Goal: Task Accomplishment & Management: Use online tool/utility

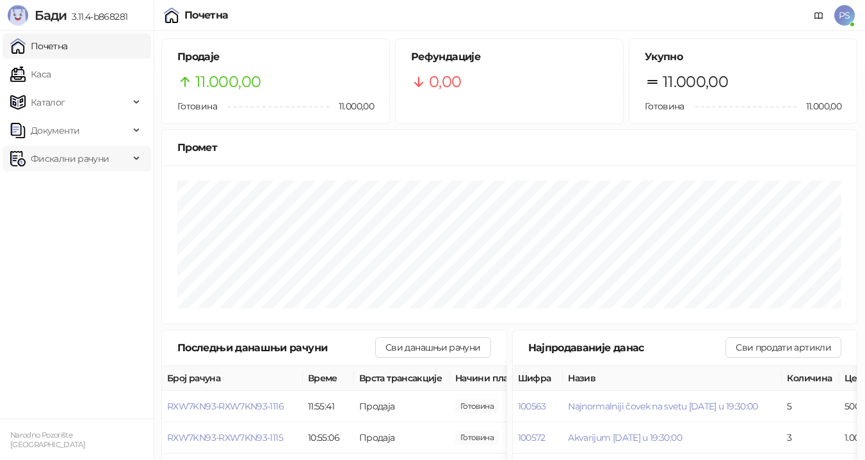
click at [79, 158] on span "Фискални рачуни" at bounding box center [70, 159] width 78 height 26
click at [83, 210] on link "По данима" at bounding box center [49, 215] width 68 height 26
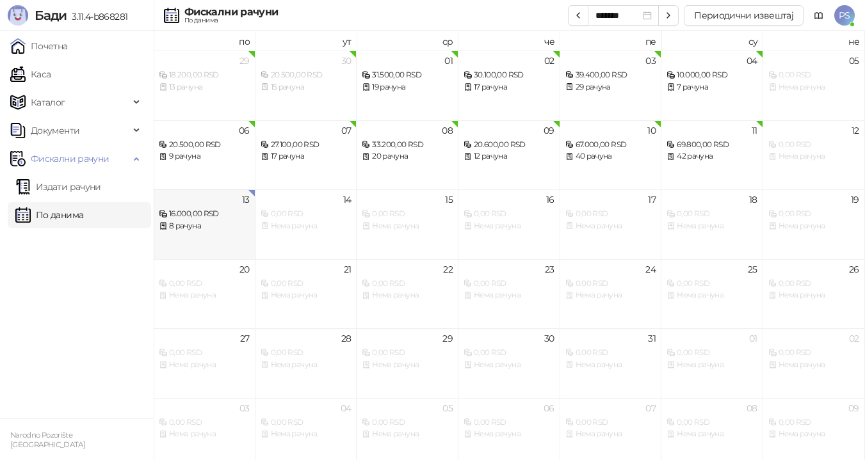
click at [214, 224] on div "8 рачуна" at bounding box center [204, 226] width 91 height 12
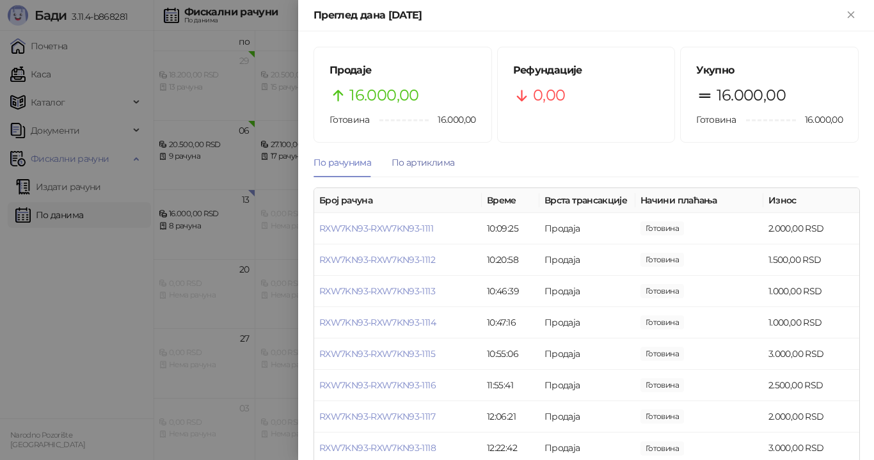
click at [422, 161] on div "По артиклима" at bounding box center [423, 162] width 63 height 14
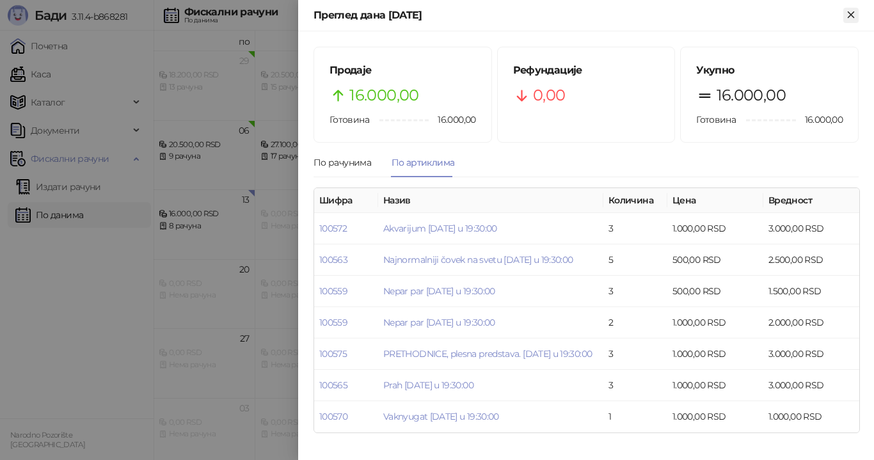
click at [850, 16] on icon "Close" at bounding box center [851, 15] width 6 height 6
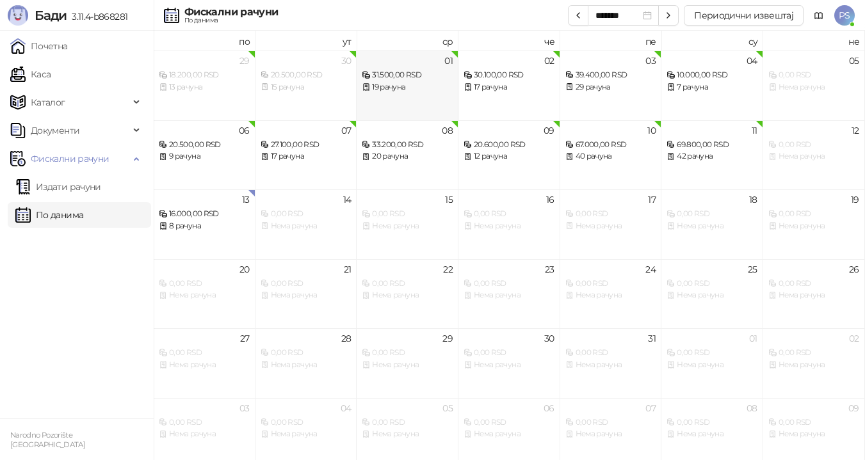
click at [392, 83] on div "19 рачуна" at bounding box center [407, 87] width 91 height 12
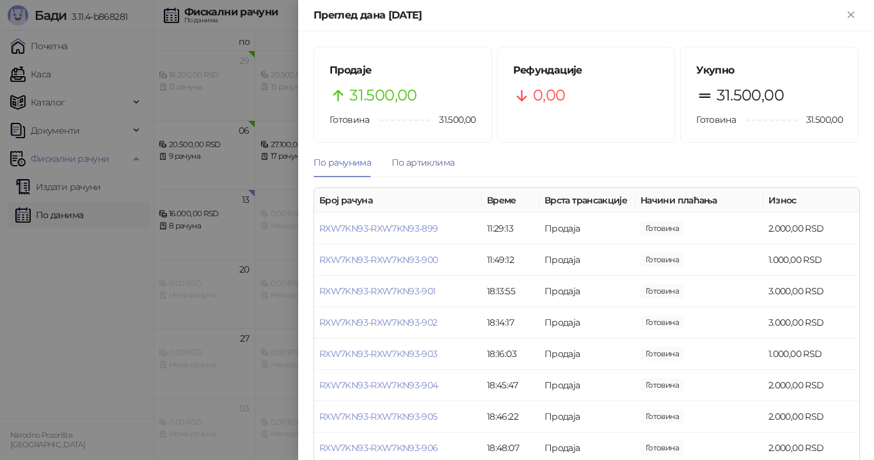
click at [431, 164] on div "По артиклима" at bounding box center [423, 162] width 63 height 14
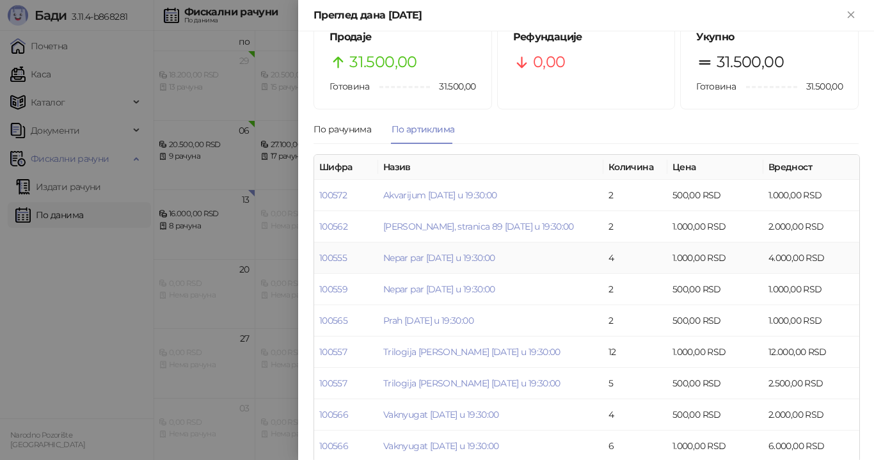
scroll to position [51, 0]
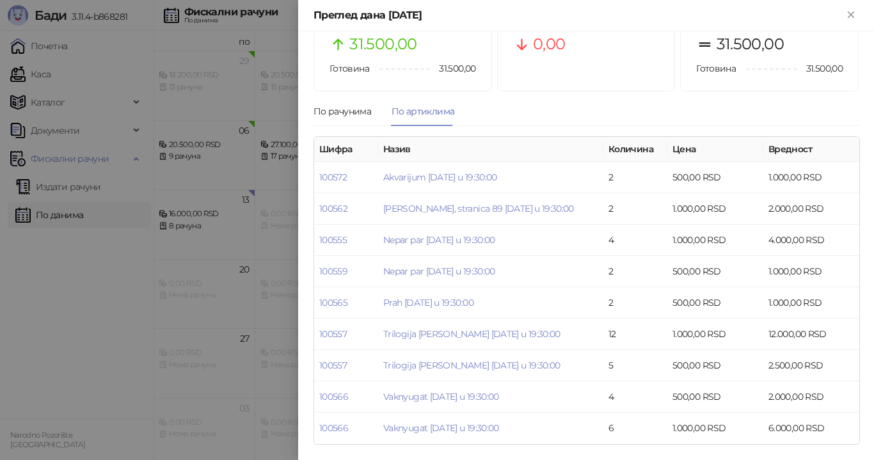
click at [860, 12] on div "Преглед дана [DATE]" at bounding box center [586, 15] width 576 height 31
click at [854, 19] on icon "Close" at bounding box center [851, 15] width 12 height 12
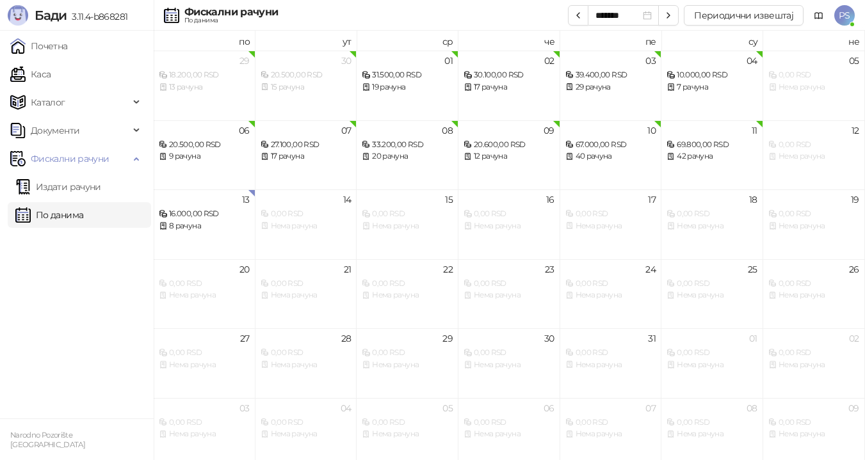
click at [51, 17] on span "Бади" at bounding box center [51, 15] width 32 height 15
click at [48, 44] on link "Почетна" at bounding box center [39, 46] width 58 height 26
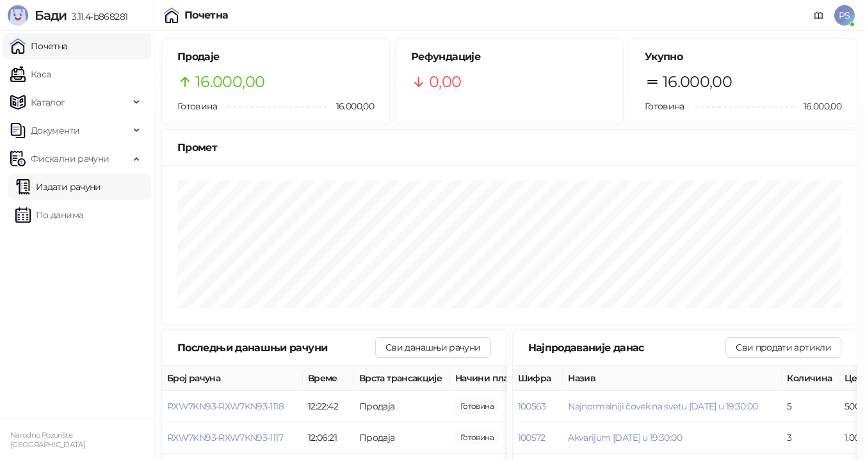
click at [86, 185] on link "Издати рачуни" at bounding box center [58, 187] width 86 height 26
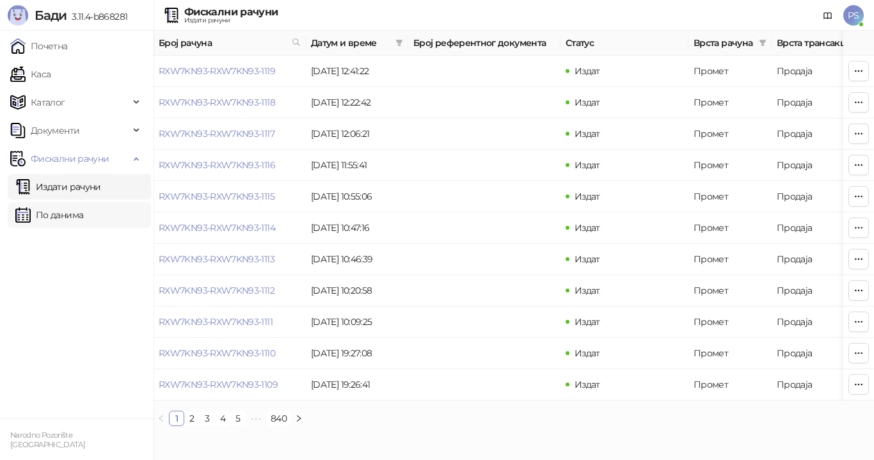
click at [79, 216] on link "По данима" at bounding box center [49, 215] width 68 height 26
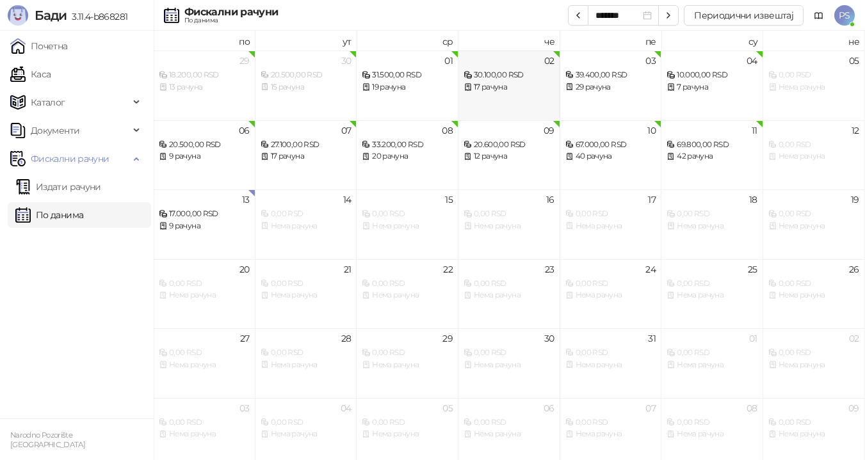
click at [527, 92] on div "17 рачуна" at bounding box center [508, 87] width 91 height 12
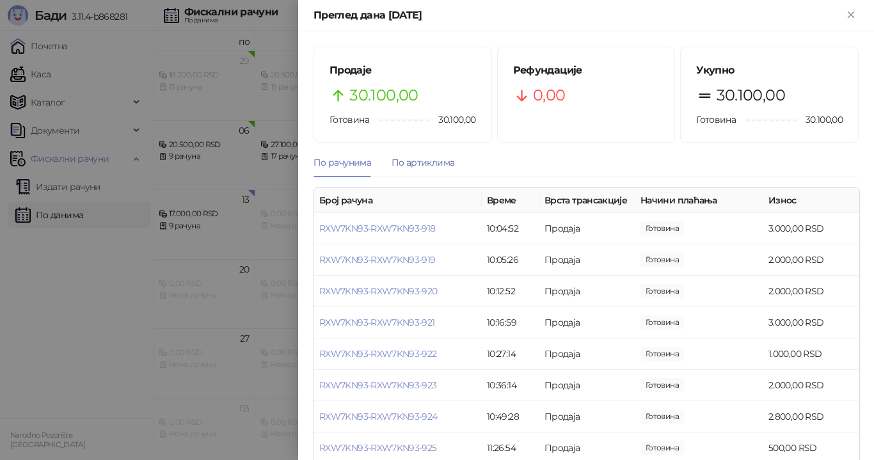
click at [411, 161] on div "По артиклима" at bounding box center [423, 162] width 63 height 14
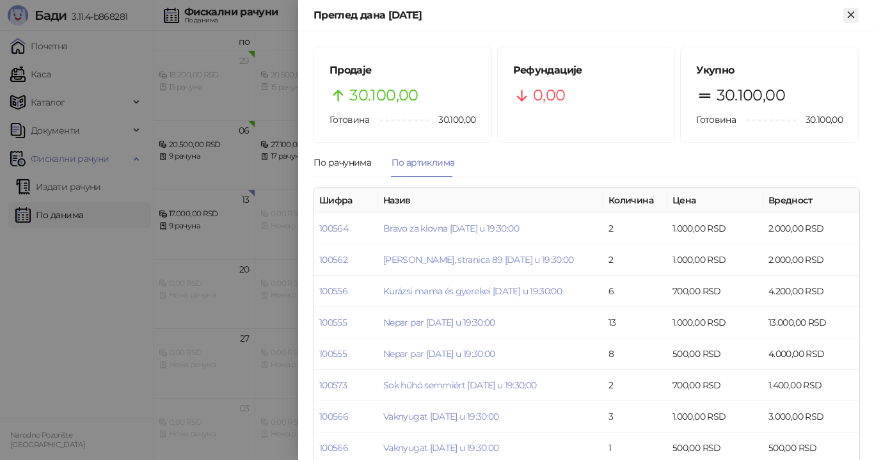
click at [847, 15] on icon "Close" at bounding box center [851, 15] width 12 height 12
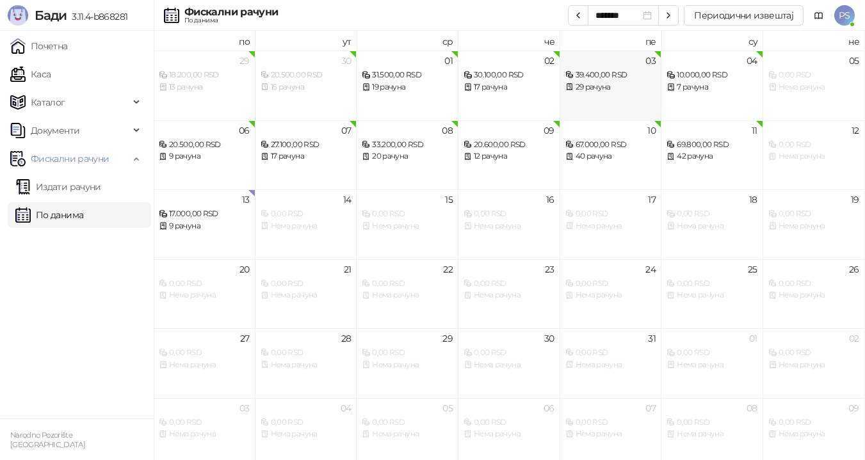
click at [604, 83] on div "29 рачуна" at bounding box center [610, 87] width 91 height 12
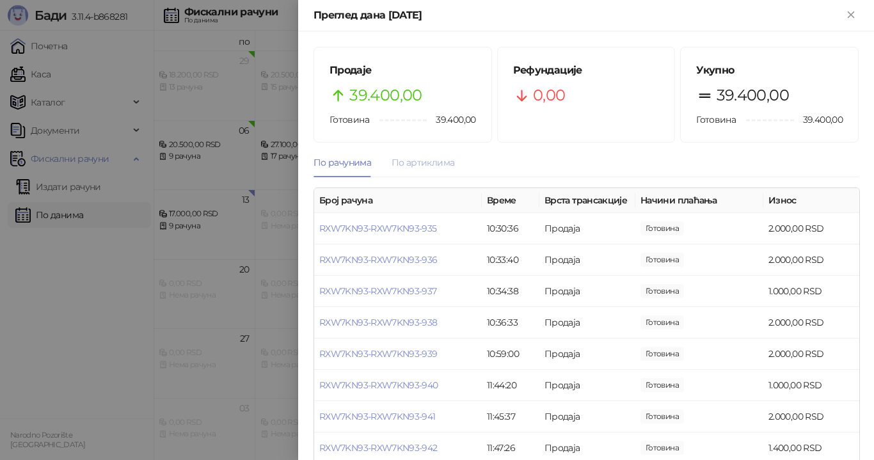
click at [419, 148] on div "По артиклима" at bounding box center [423, 162] width 63 height 29
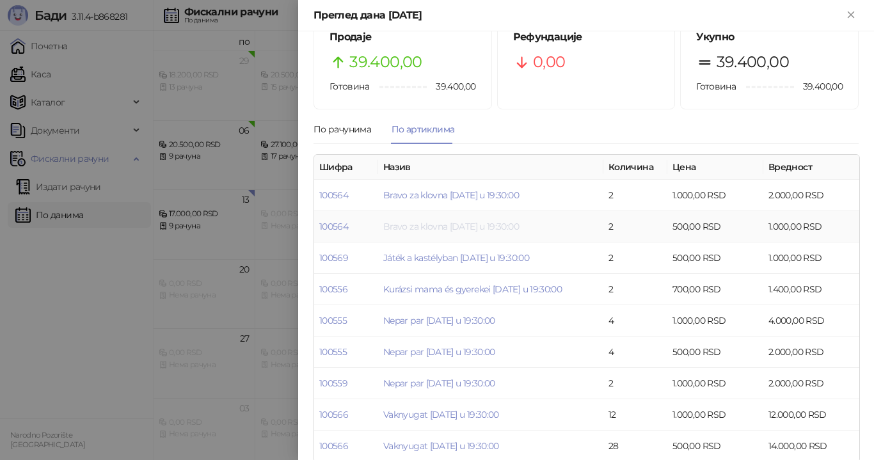
scroll to position [51, 0]
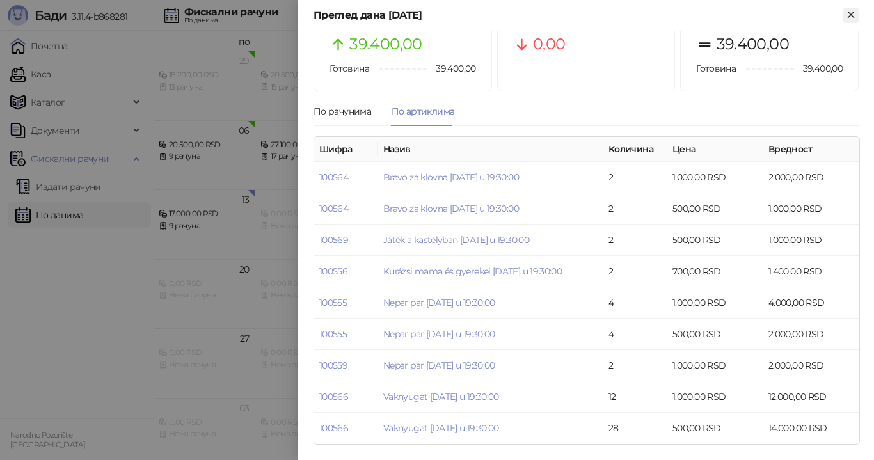
click at [847, 14] on icon "Close" at bounding box center [851, 15] width 12 height 12
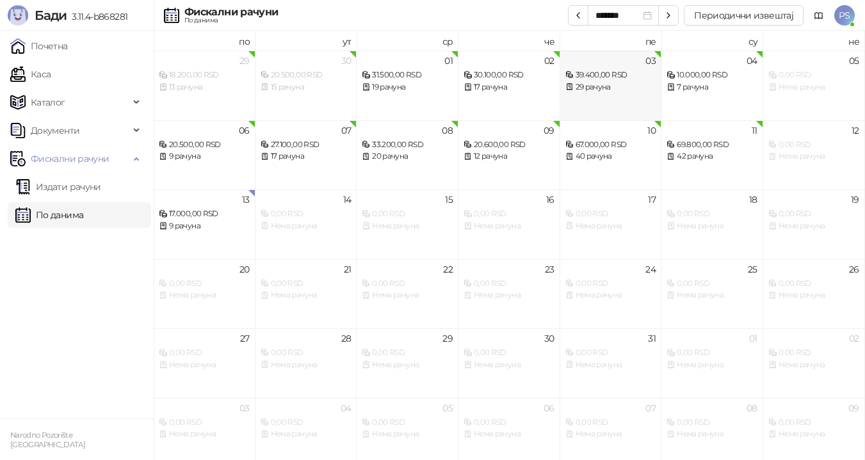
click at [604, 91] on div "29 рачуна" at bounding box center [610, 87] width 91 height 12
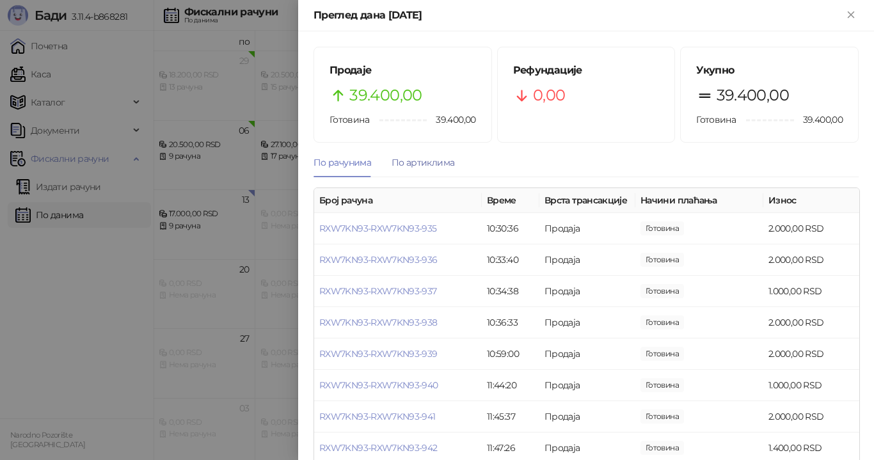
click at [415, 161] on div "По артиклима" at bounding box center [423, 162] width 63 height 14
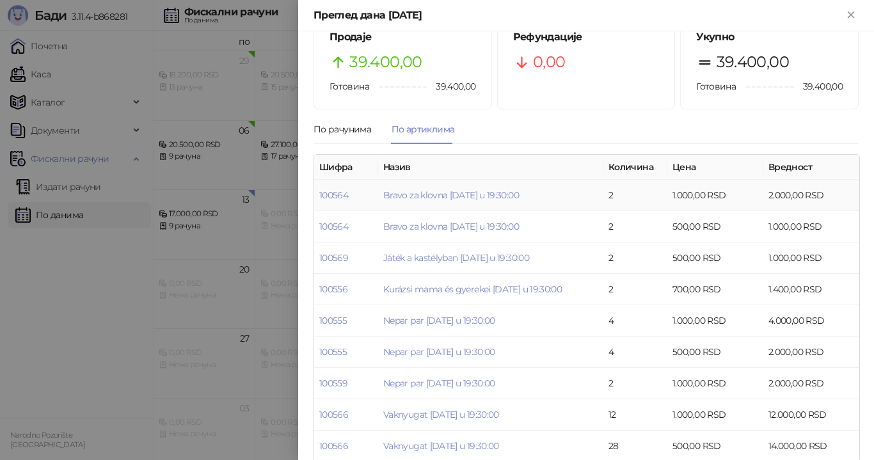
scroll to position [51, 0]
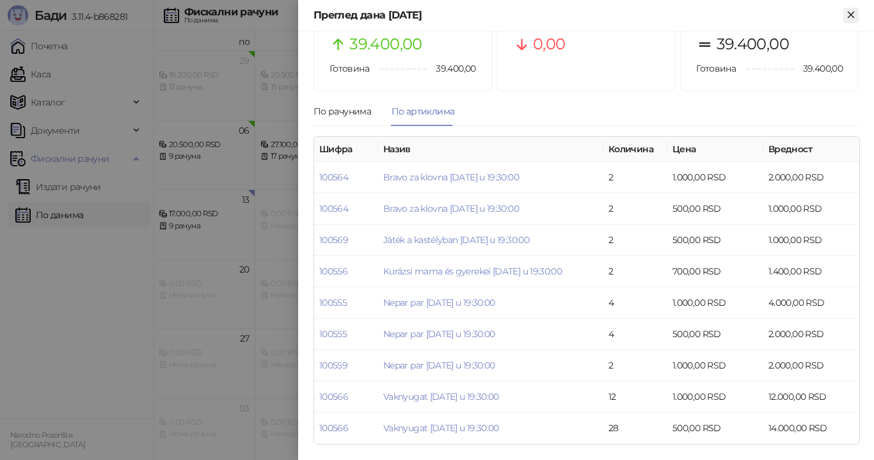
click at [852, 17] on icon "Close" at bounding box center [851, 15] width 12 height 12
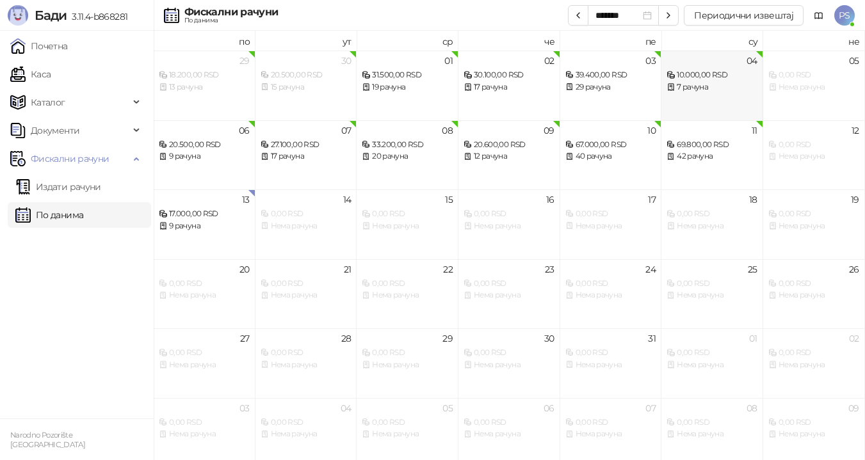
click at [712, 83] on div "7 рачуна" at bounding box center [711, 87] width 91 height 12
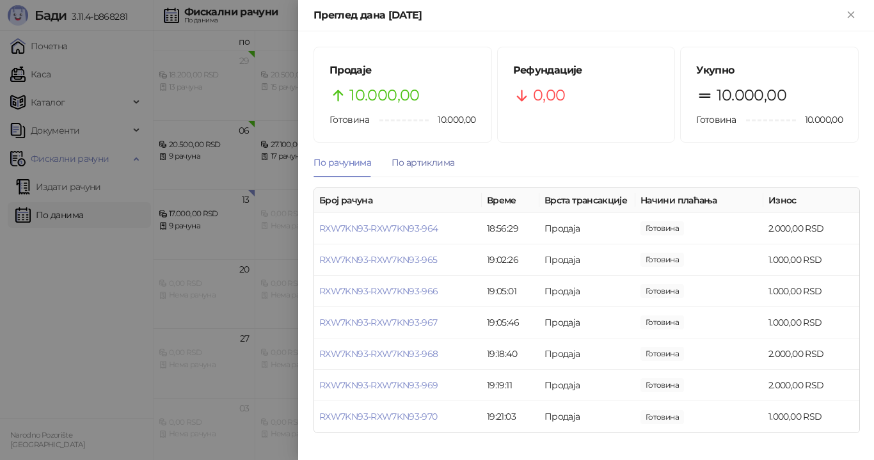
click at [434, 166] on div "По артиклима" at bounding box center [423, 162] width 63 height 14
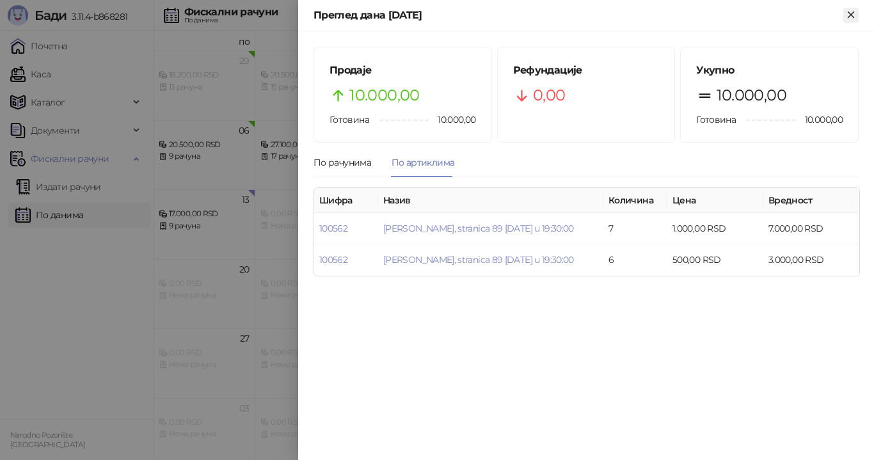
click at [851, 13] on icon "Close" at bounding box center [851, 15] width 12 height 12
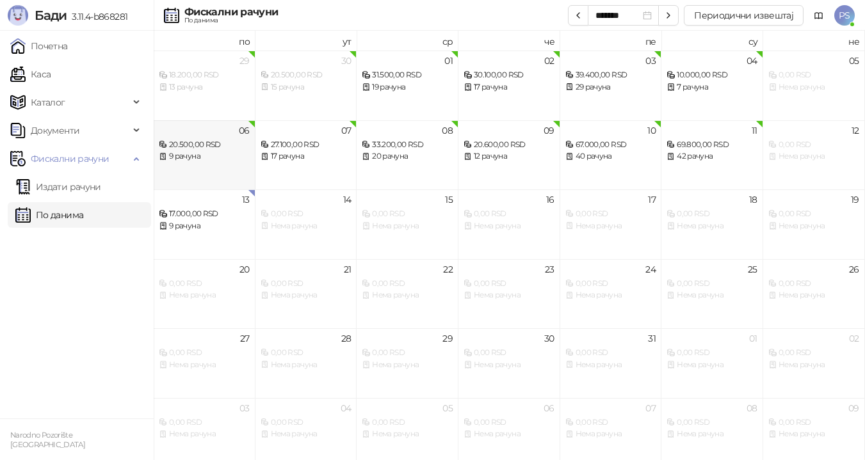
click at [218, 155] on div "9 рачуна" at bounding box center [204, 156] width 91 height 12
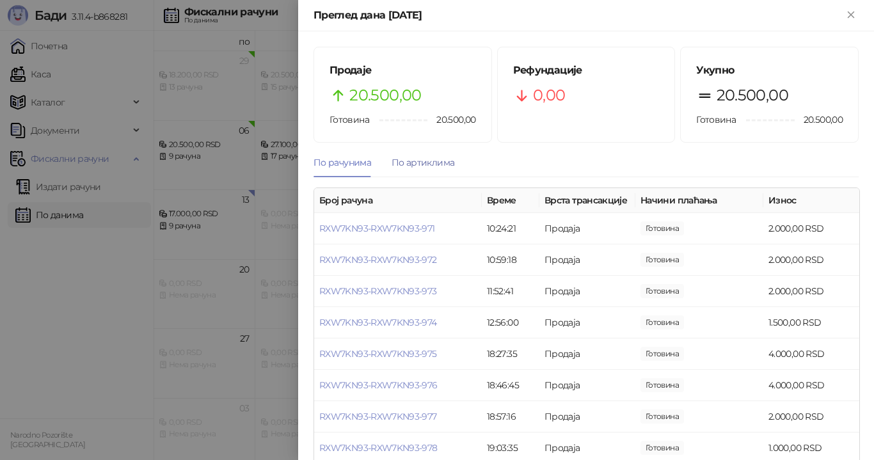
click at [438, 160] on div "По артиклима" at bounding box center [423, 162] width 63 height 14
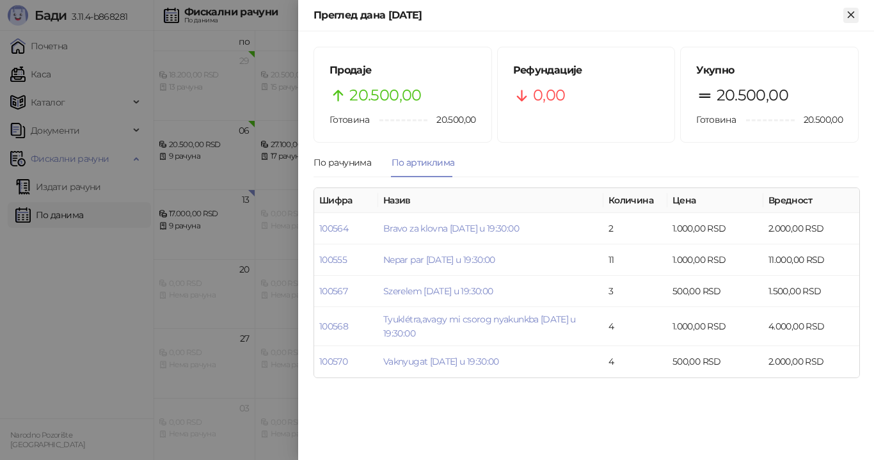
click at [857, 17] on button "Close" at bounding box center [850, 15] width 15 height 15
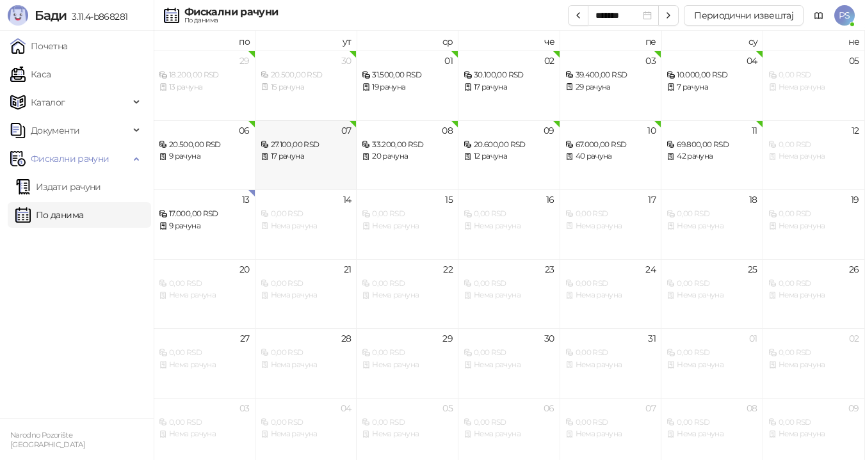
click at [301, 152] on div "17 рачуна" at bounding box center [305, 156] width 91 height 12
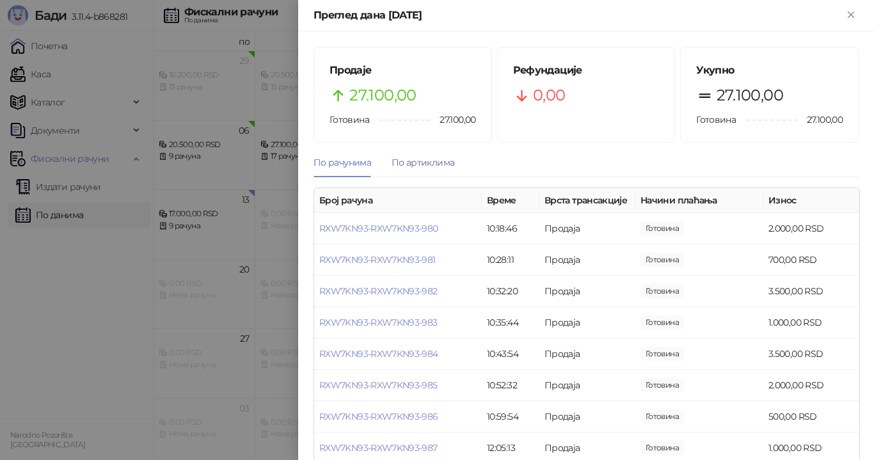
click at [411, 160] on div "По артиклима" at bounding box center [423, 162] width 63 height 14
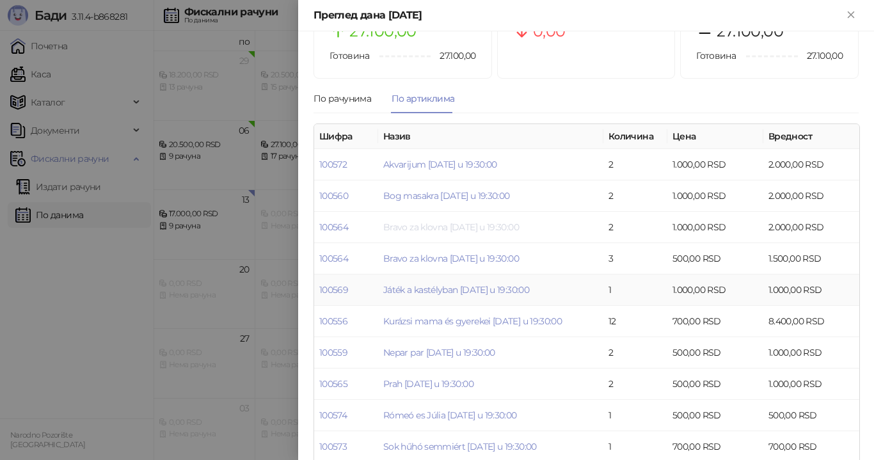
scroll to position [128, 0]
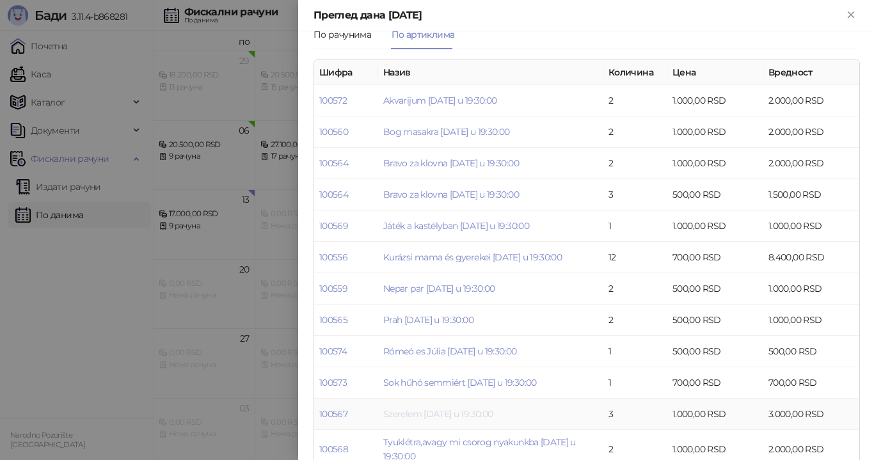
click at [491, 411] on link "Szerelem [DATE] u 19:30:00" at bounding box center [437, 414] width 109 height 12
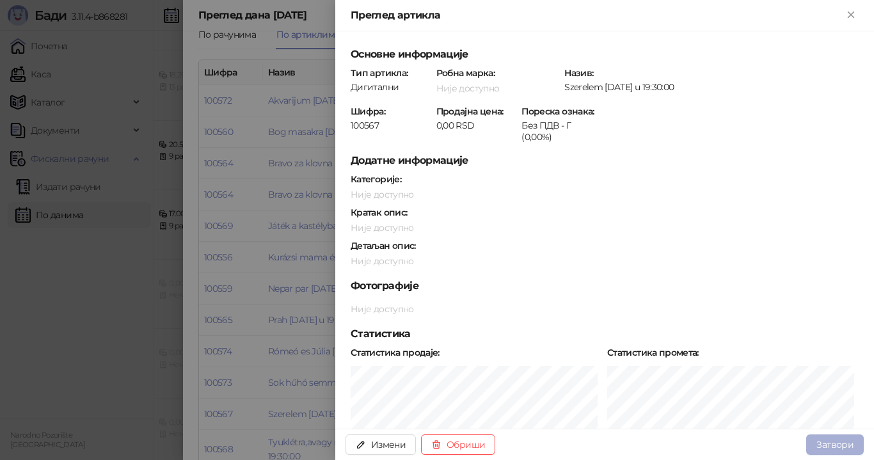
click at [836, 443] on button "Затвори" at bounding box center [835, 445] width 58 height 20
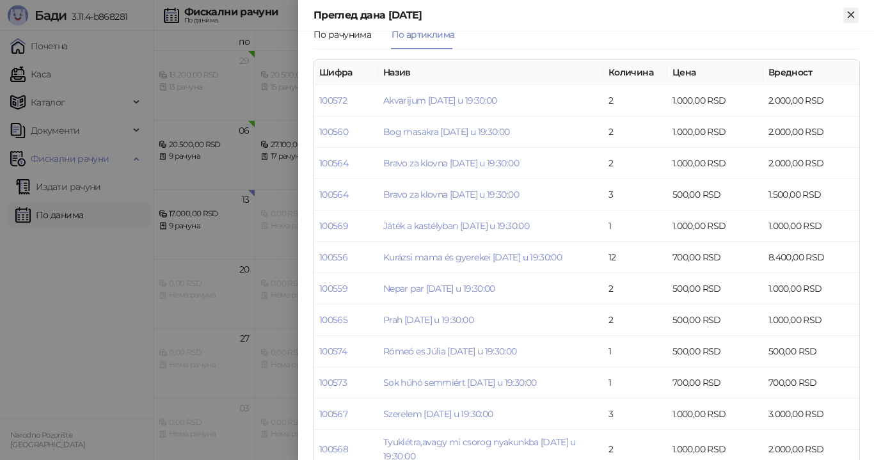
click at [849, 13] on icon "Close" at bounding box center [851, 15] width 12 height 12
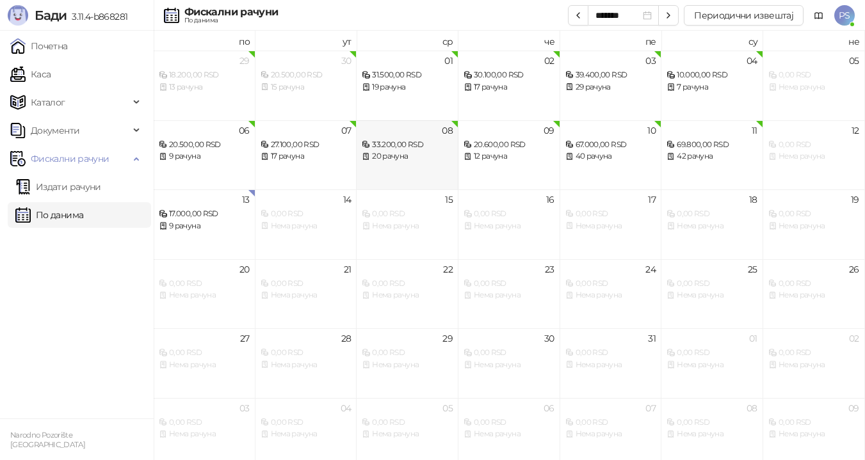
click at [419, 154] on div "20 рачуна" at bounding box center [407, 156] width 91 height 12
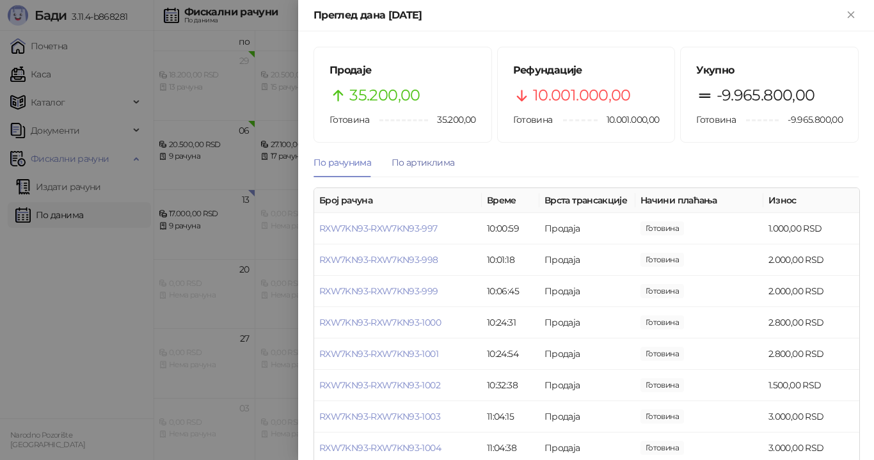
click at [442, 158] on div "По артиклима" at bounding box center [423, 162] width 63 height 14
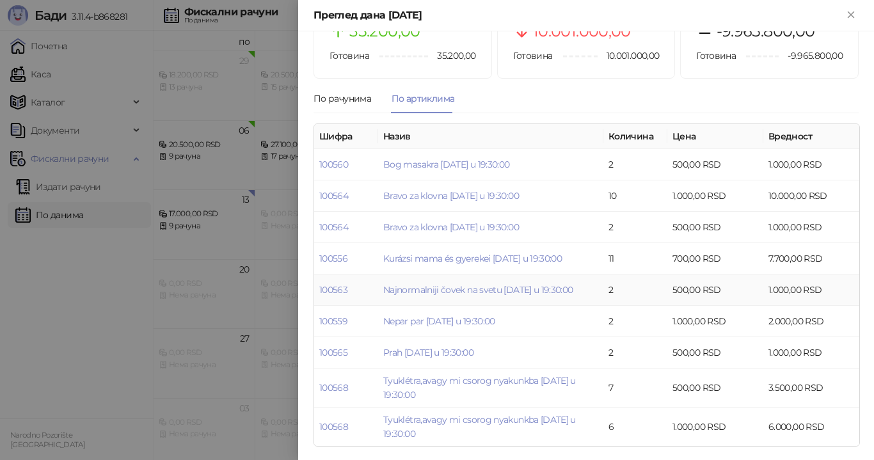
scroll to position [66, 0]
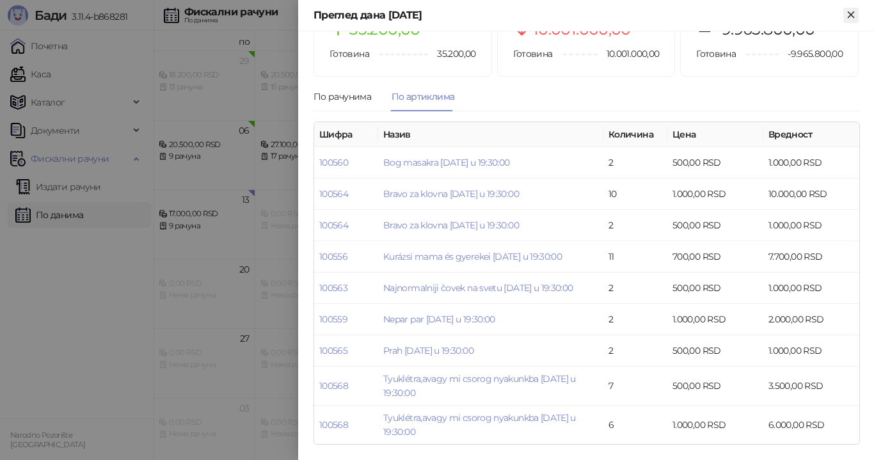
click at [845, 19] on icon "Close" at bounding box center [851, 15] width 12 height 12
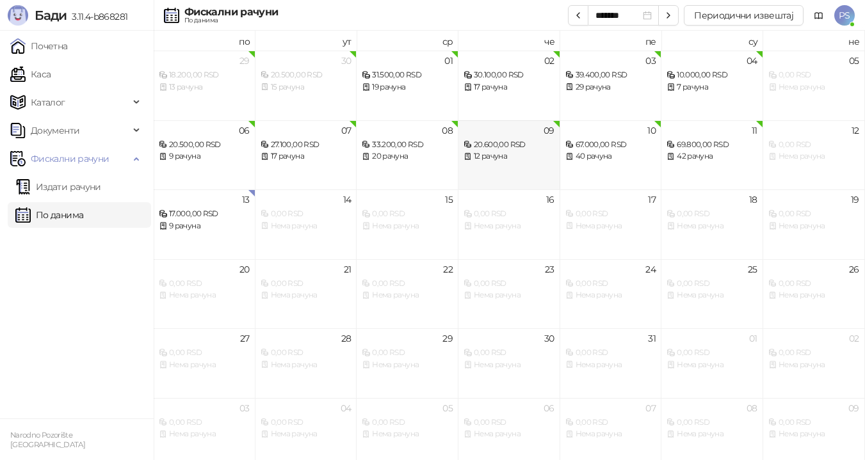
click at [516, 150] on div "20.600,00 RSD" at bounding box center [508, 145] width 91 height 12
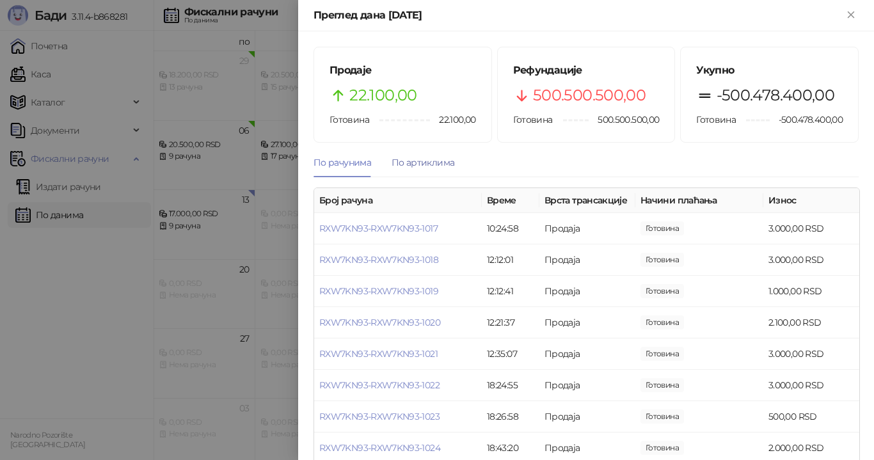
click at [426, 155] on div "По артиклима" at bounding box center [423, 162] width 63 height 14
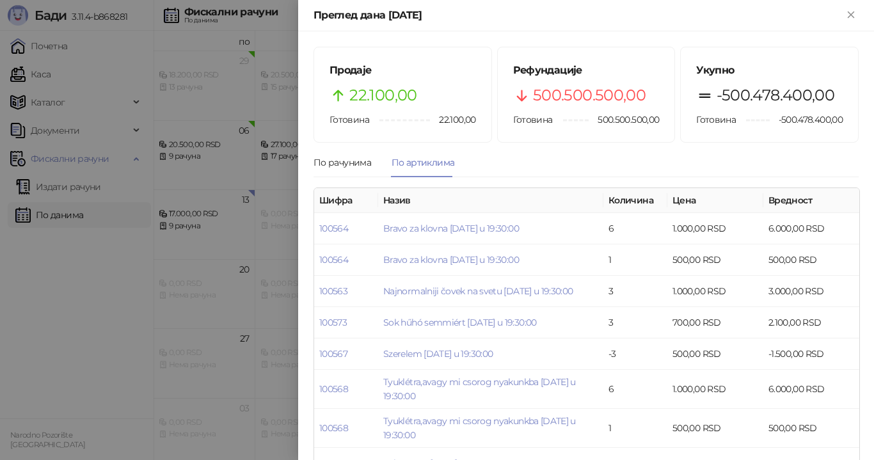
drag, startPoint x: 849, startPoint y: 15, endPoint x: 827, endPoint y: 24, distance: 23.3
click at [848, 15] on icon "Close" at bounding box center [851, 15] width 12 height 12
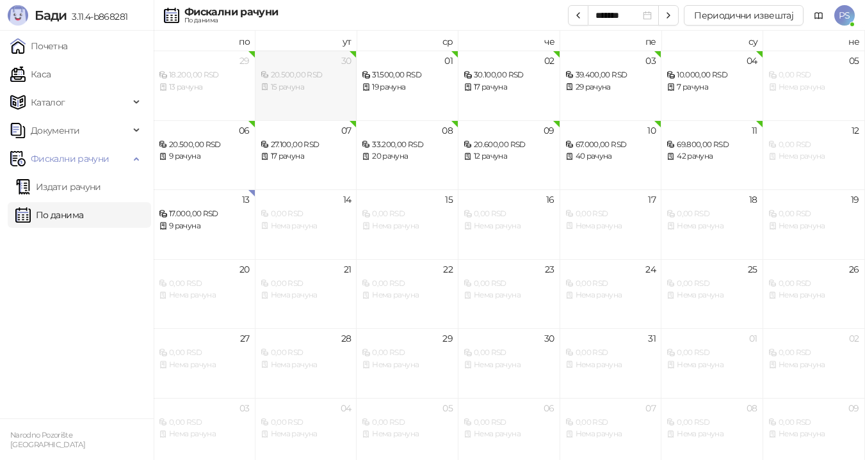
click at [285, 79] on div "20.500,00 RSD" at bounding box center [305, 75] width 91 height 12
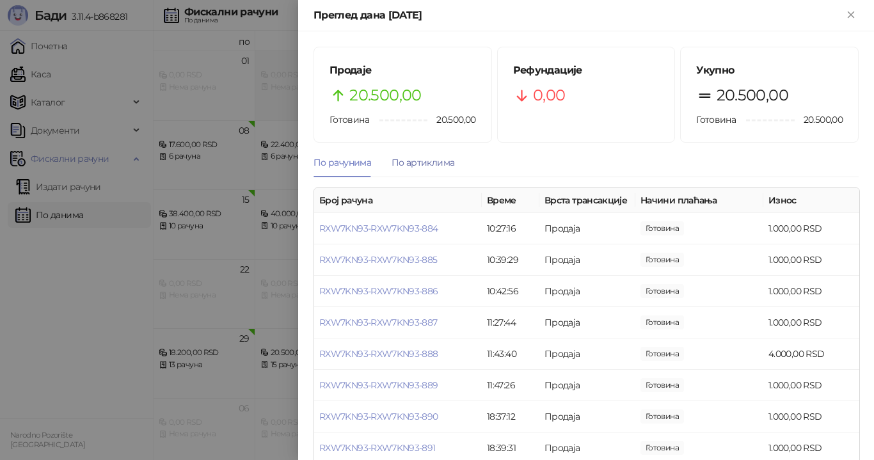
click at [435, 161] on div "По артиклима" at bounding box center [423, 162] width 63 height 14
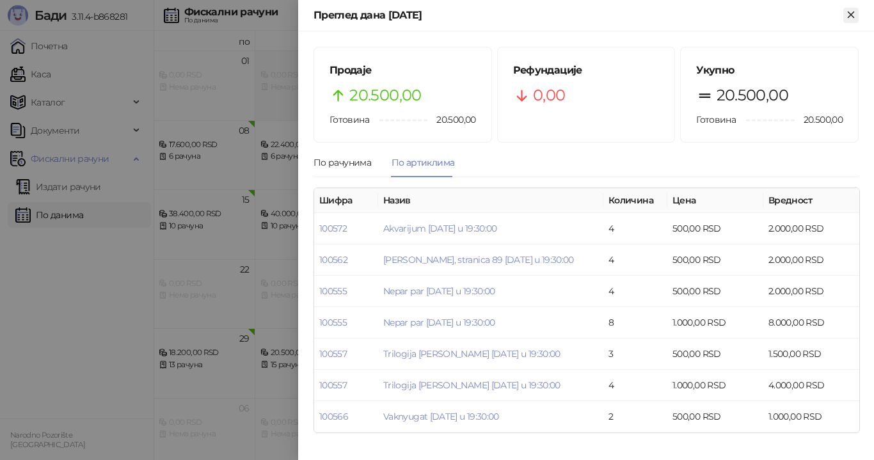
click at [849, 17] on icon "Close" at bounding box center [851, 15] width 6 height 6
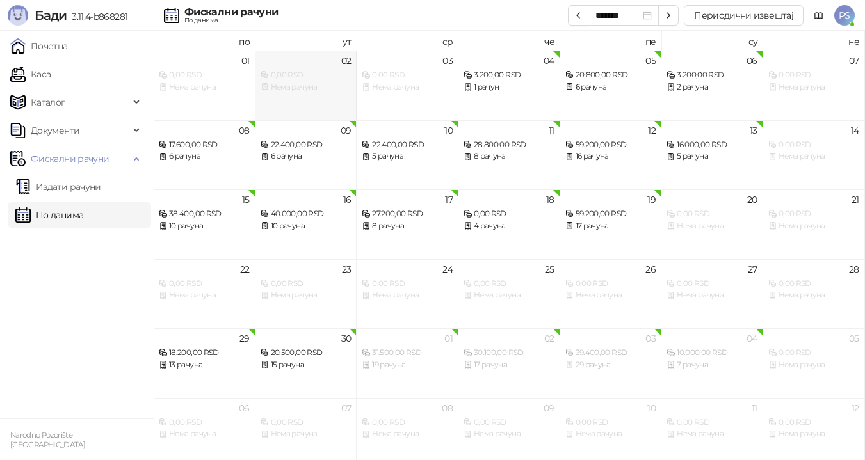
click at [315, 76] on div "0,00 RSD" at bounding box center [305, 75] width 91 height 12
click at [303, 89] on div "Нема рачуна" at bounding box center [305, 87] width 91 height 12
click at [325, 347] on div "20.500,00 RSD" at bounding box center [305, 353] width 91 height 12
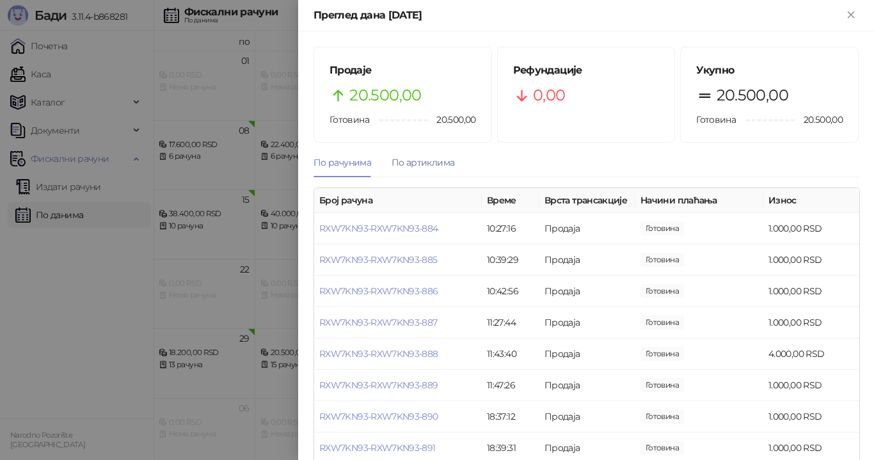
click at [426, 163] on div "По артиклима" at bounding box center [423, 162] width 63 height 14
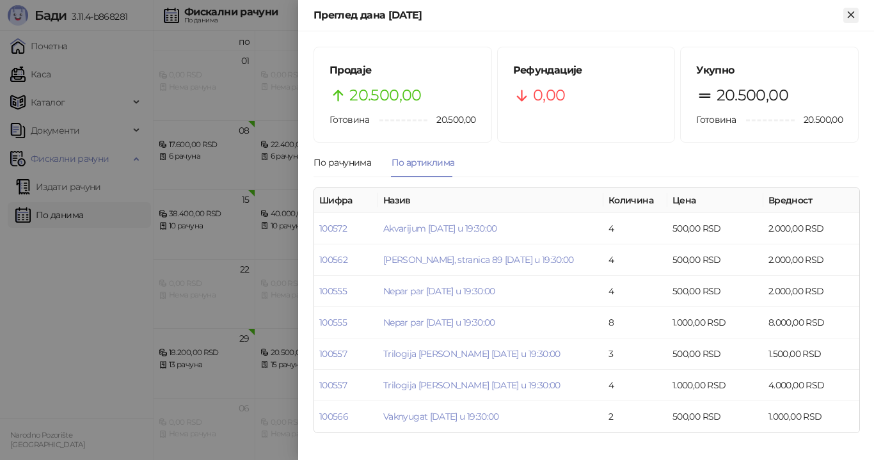
click at [851, 19] on icon "Close" at bounding box center [851, 15] width 12 height 12
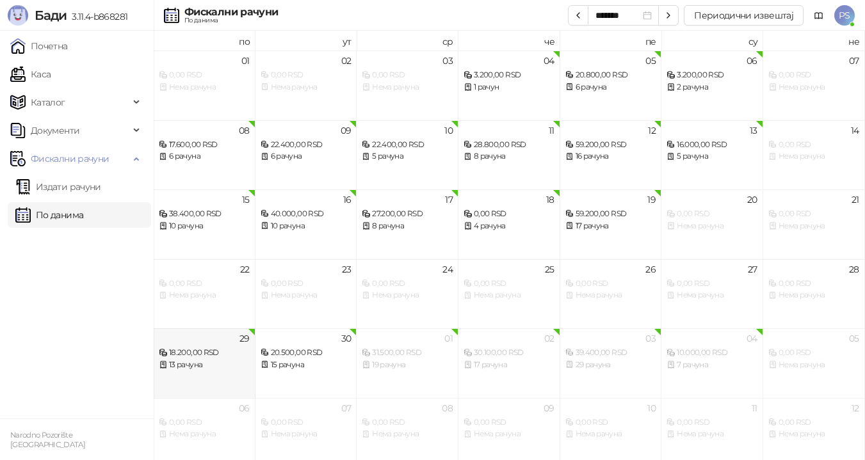
click at [201, 365] on div "13 рачуна" at bounding box center [204, 365] width 91 height 12
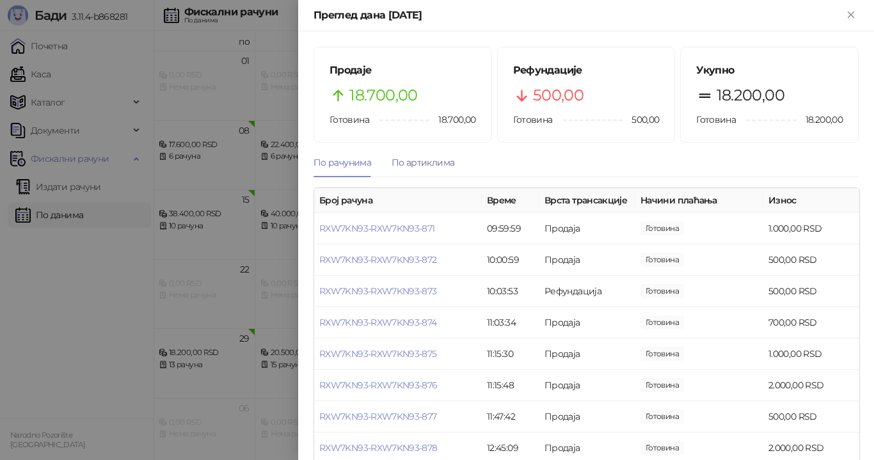
click at [406, 162] on div "По артиклима" at bounding box center [423, 162] width 63 height 14
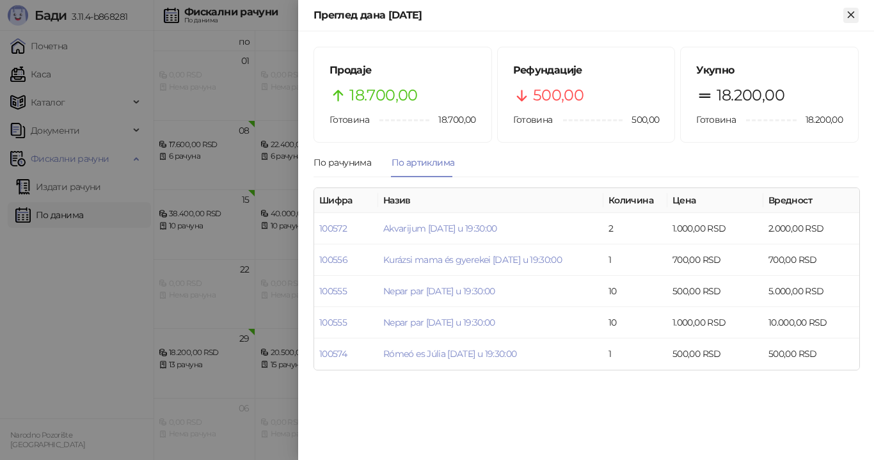
click at [852, 12] on icon "Close" at bounding box center [851, 15] width 12 height 12
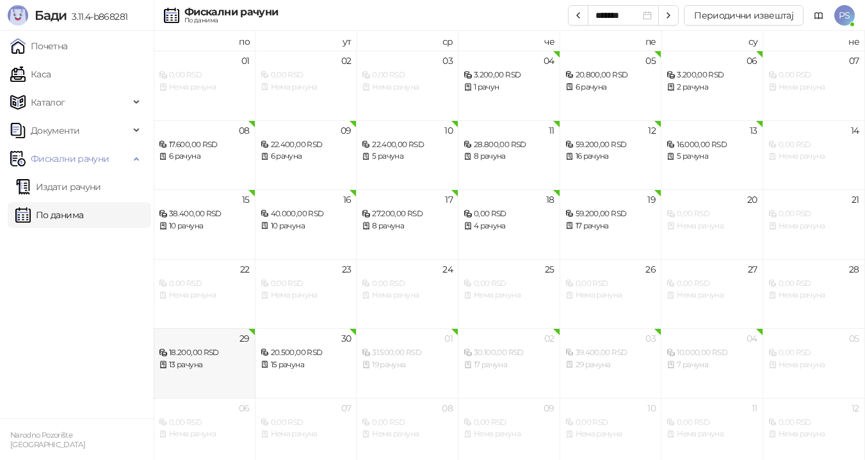
click at [199, 368] on div "13 рачуна" at bounding box center [204, 365] width 91 height 12
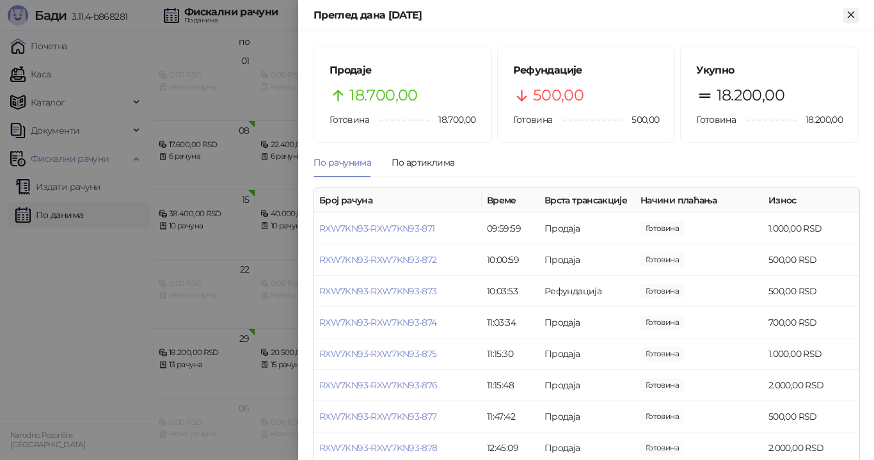
click at [857, 18] on icon "Close" at bounding box center [851, 15] width 12 height 12
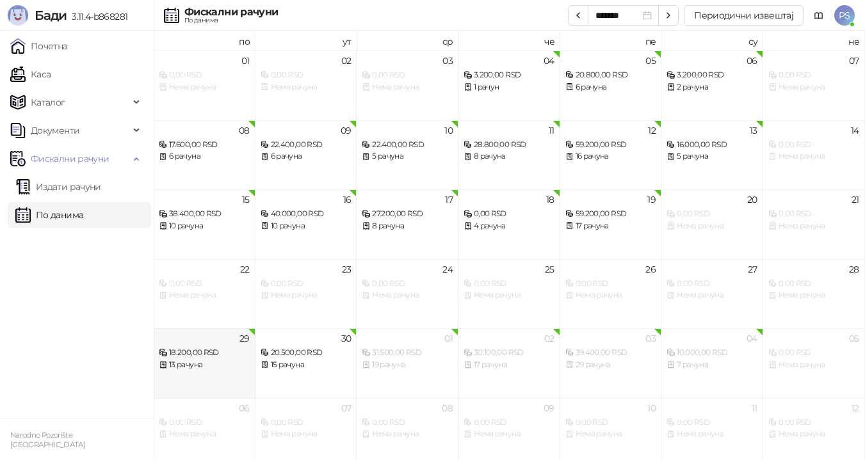
click at [213, 354] on div "18.200,00 RSD" at bounding box center [204, 353] width 91 height 12
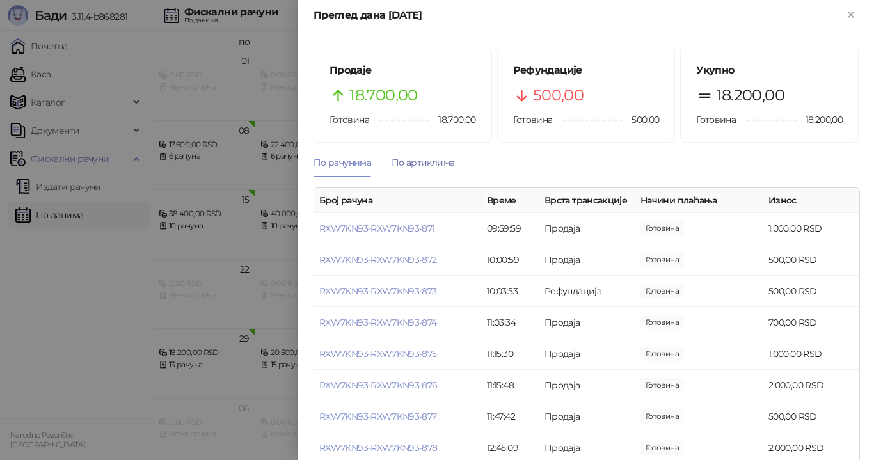
click at [431, 160] on div "По артиклима" at bounding box center [423, 162] width 63 height 14
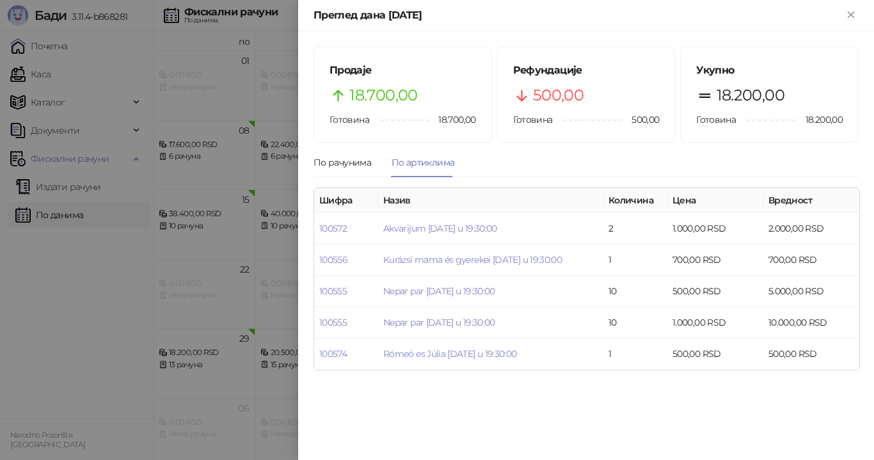
click at [852, 4] on div "Преглед дана [DATE]" at bounding box center [586, 15] width 576 height 31
click at [852, 12] on icon "Close" at bounding box center [851, 15] width 12 height 12
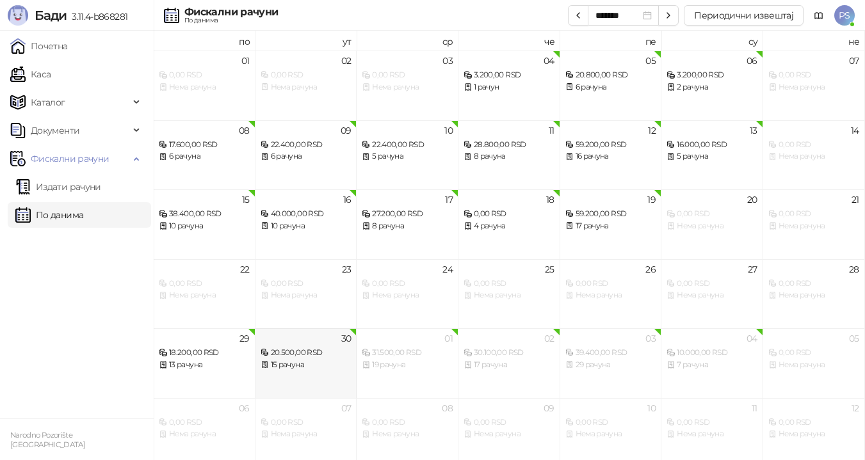
click at [275, 346] on div "20.500,00 RSD 15 рачуна" at bounding box center [305, 352] width 91 height 37
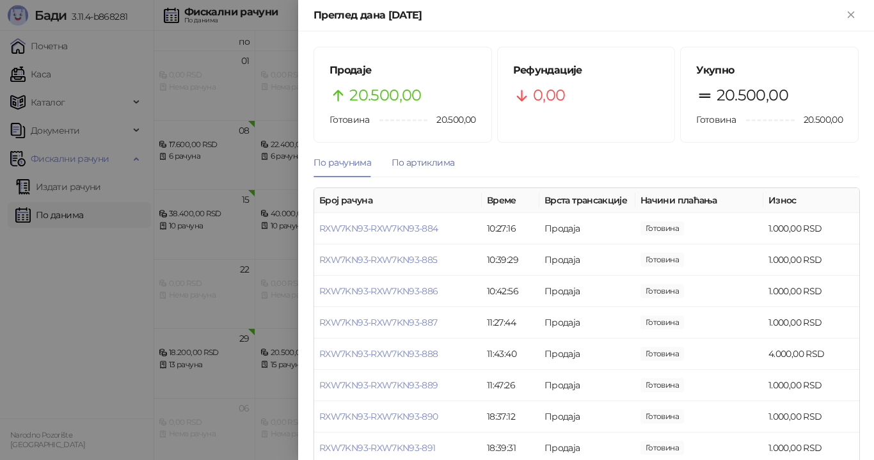
click at [438, 160] on div "По артиклима" at bounding box center [423, 162] width 63 height 14
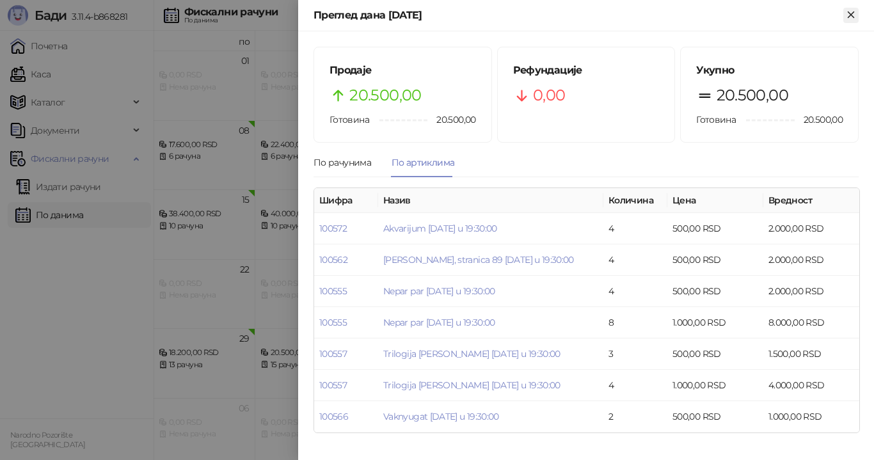
click at [852, 15] on icon "Close" at bounding box center [851, 15] width 6 height 6
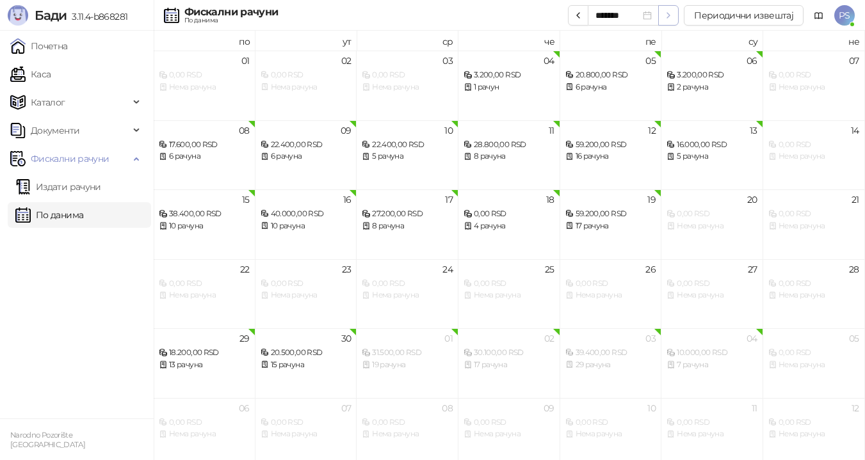
click at [669, 17] on icon "button" at bounding box center [668, 15] width 3 height 5
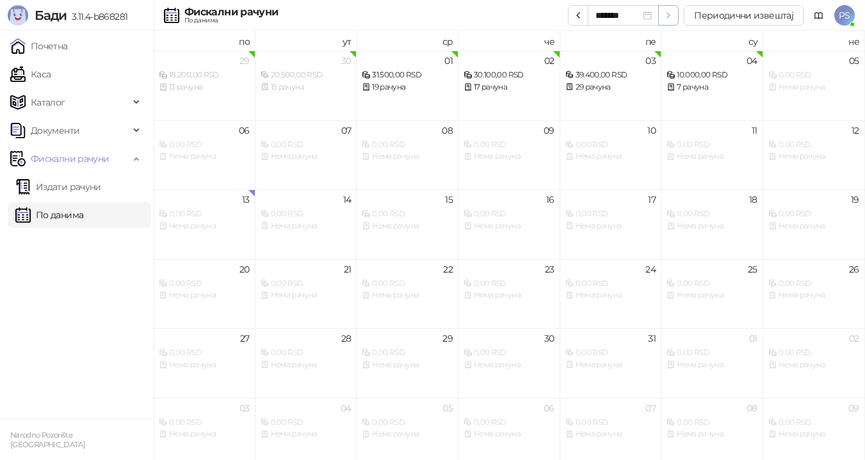
type input "*******"
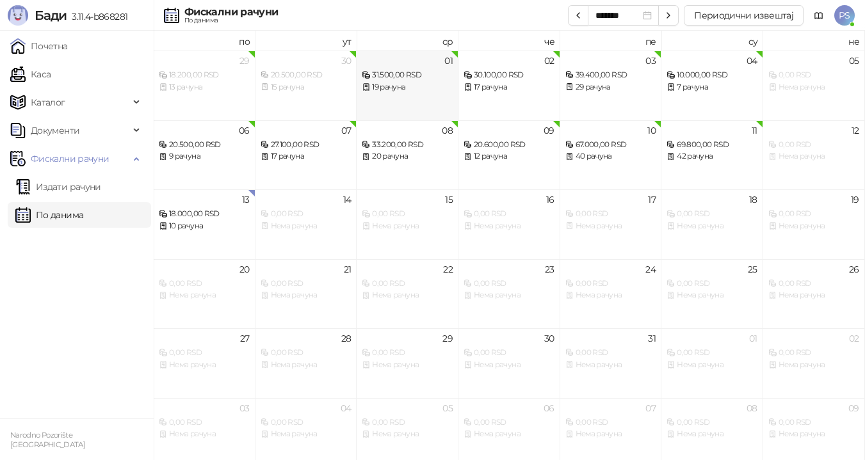
click at [435, 87] on div "19 рачуна" at bounding box center [407, 87] width 91 height 12
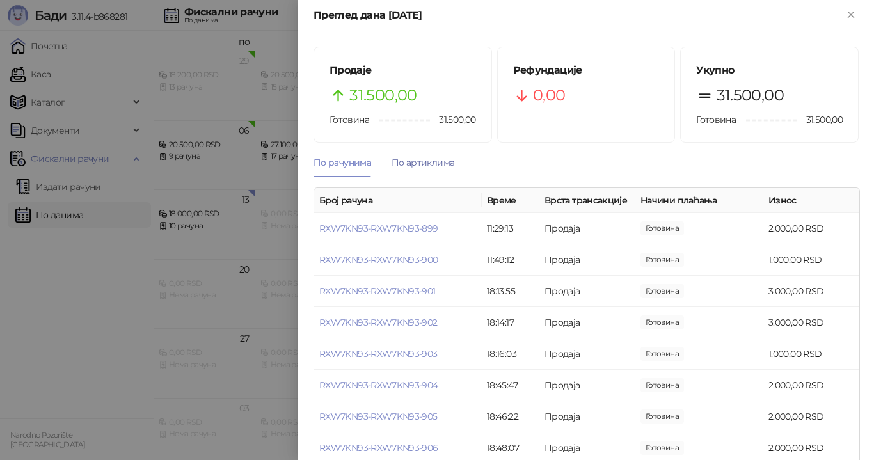
click at [435, 166] on div "По артиклима" at bounding box center [423, 162] width 63 height 14
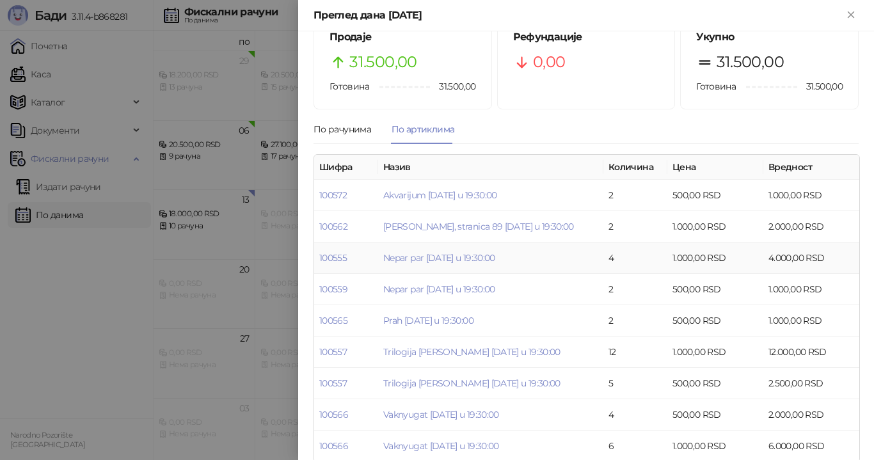
scroll to position [51, 0]
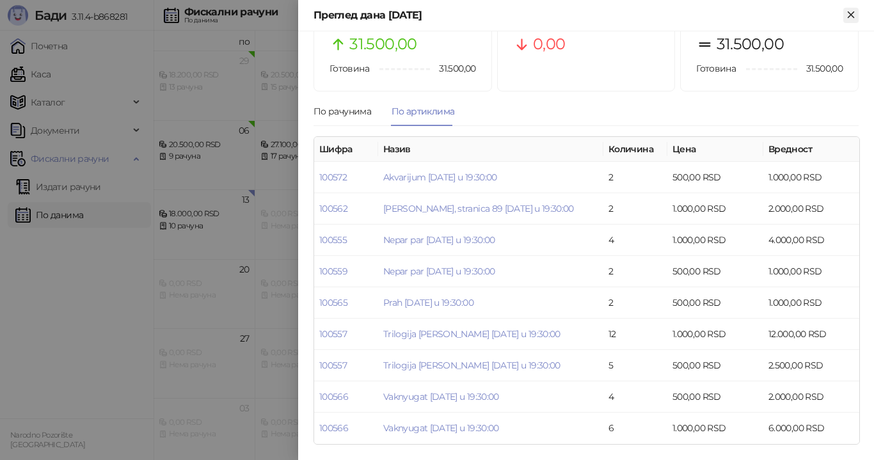
click at [850, 15] on icon "Close" at bounding box center [851, 15] width 6 height 6
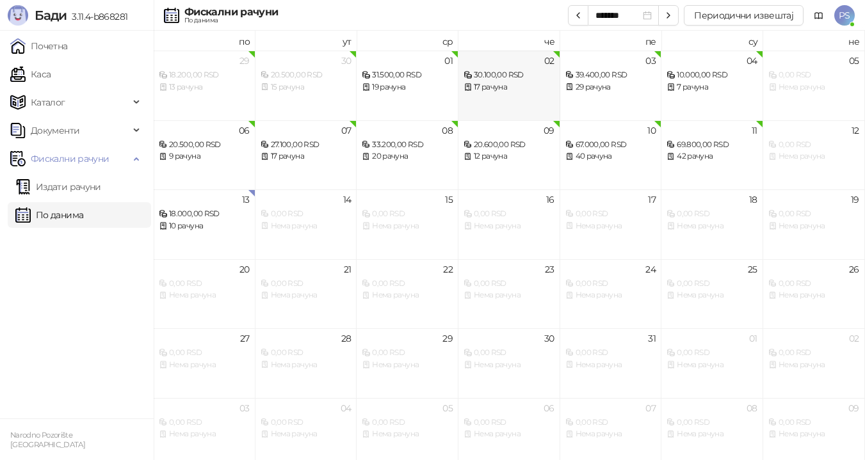
click at [514, 85] on div "17 рачуна" at bounding box center [508, 87] width 91 height 12
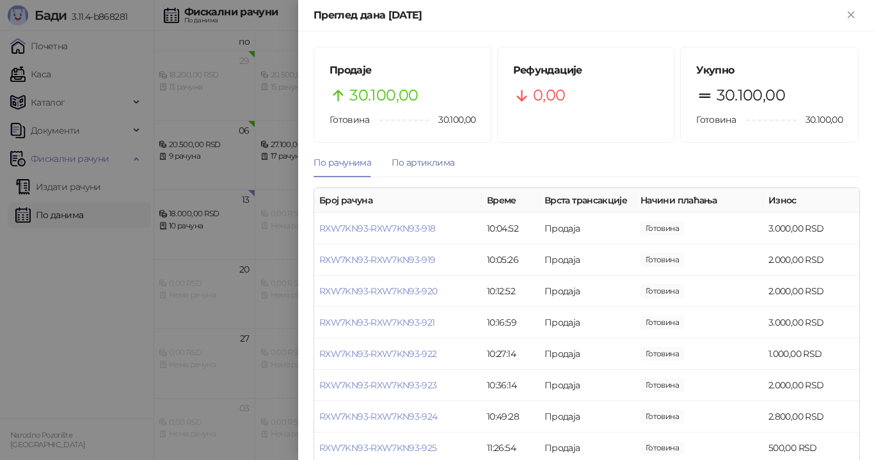
click at [420, 168] on div "По артиклима" at bounding box center [423, 162] width 63 height 14
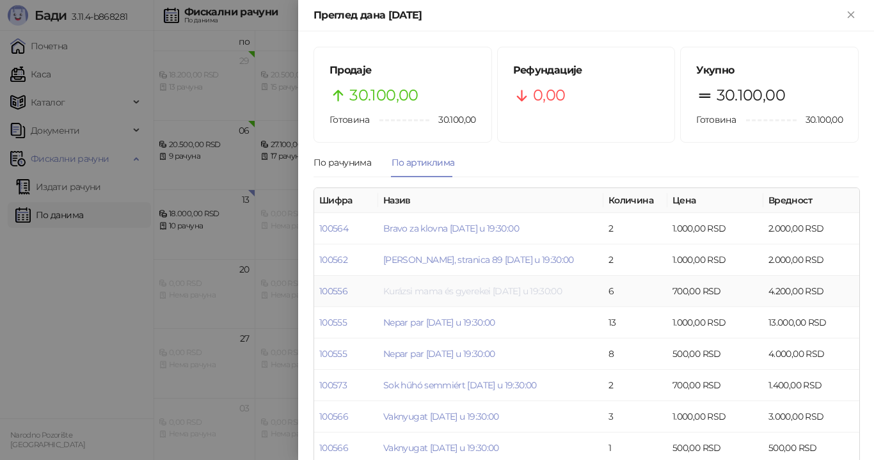
scroll to position [20, 0]
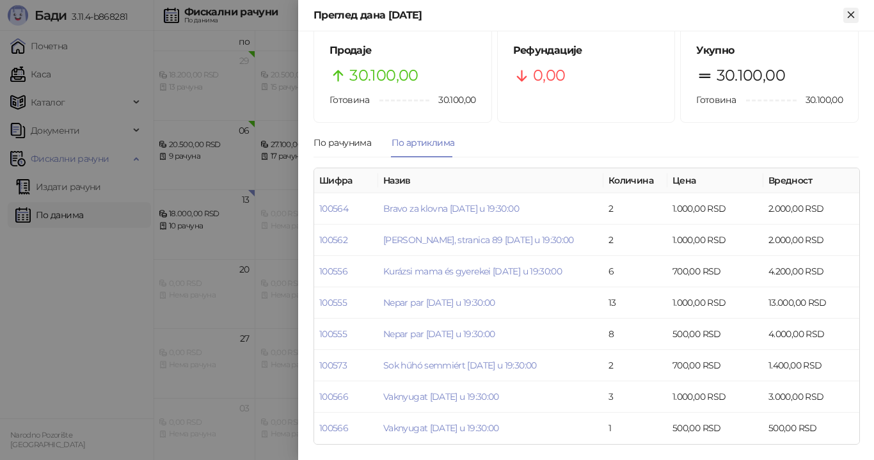
click at [852, 15] on icon "Close" at bounding box center [851, 15] width 12 height 12
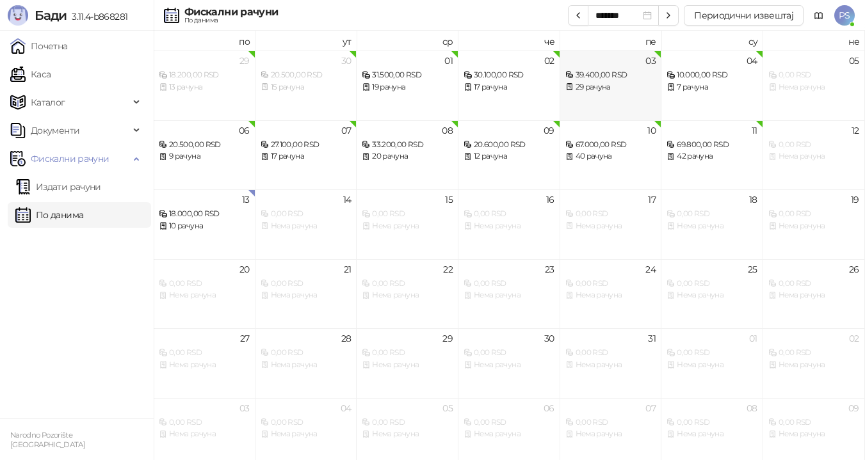
click at [623, 83] on div "29 рачуна" at bounding box center [610, 87] width 91 height 12
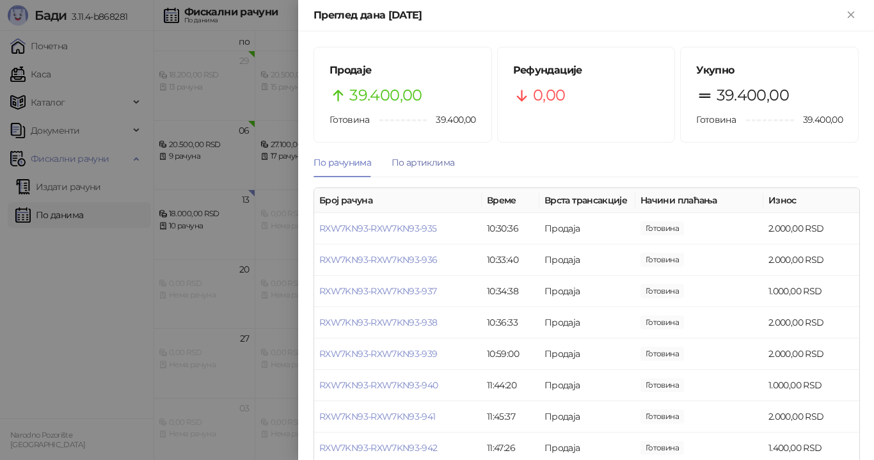
click at [421, 165] on div "По артиклима" at bounding box center [423, 162] width 63 height 14
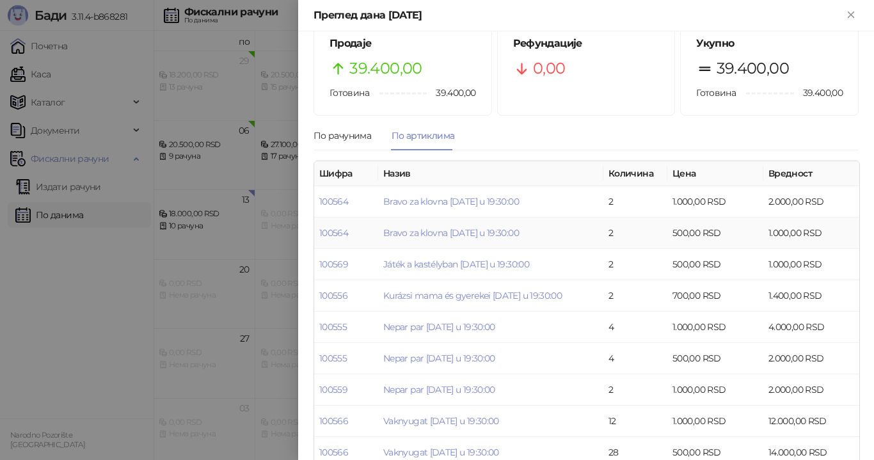
scroll to position [51, 0]
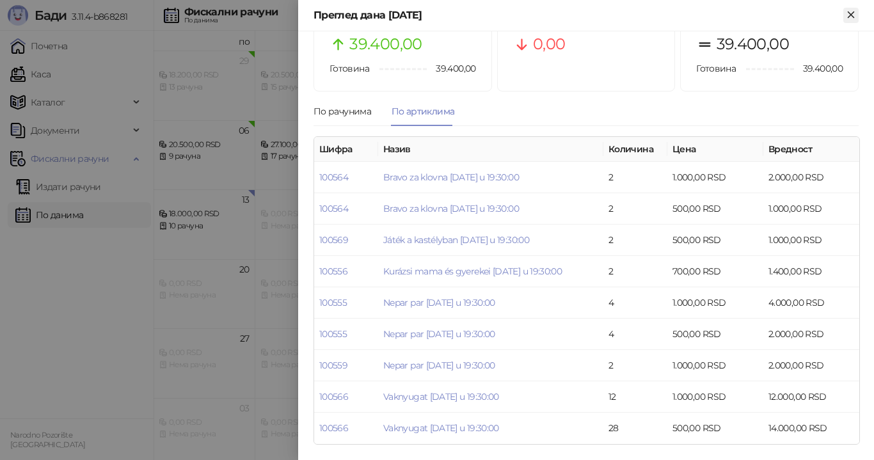
click at [854, 14] on icon "Close" at bounding box center [851, 15] width 12 height 12
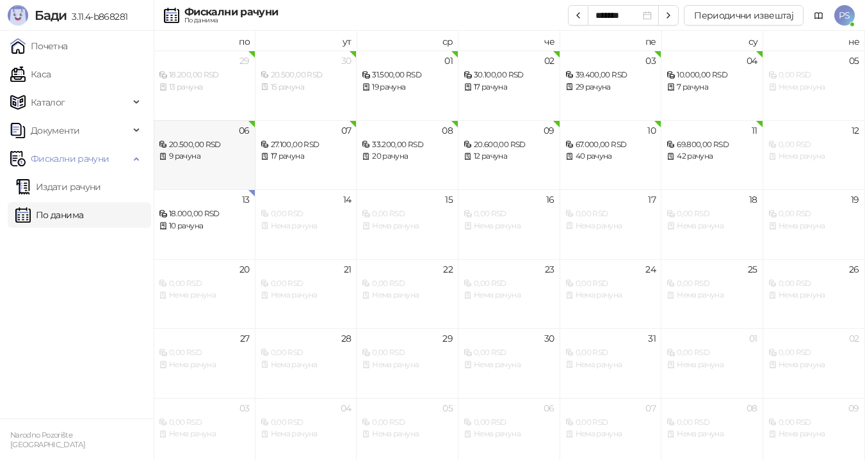
click at [223, 152] on div "9 рачуна" at bounding box center [204, 156] width 91 height 12
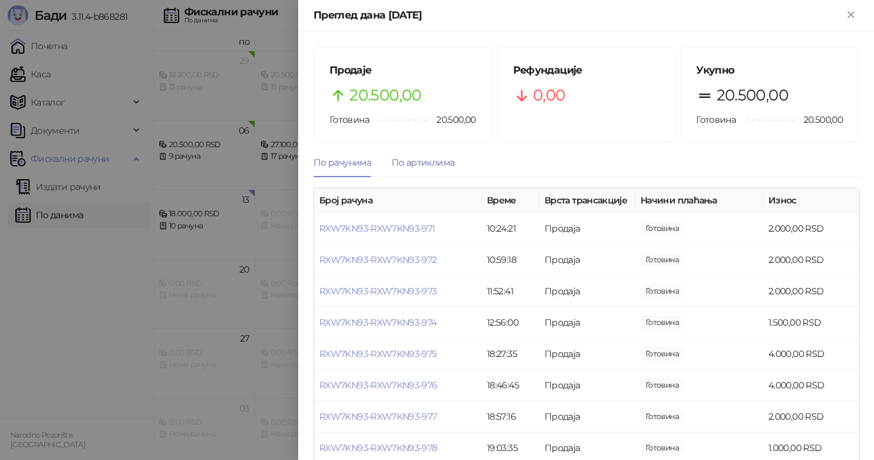
click at [429, 165] on div "По артиклима" at bounding box center [423, 162] width 63 height 14
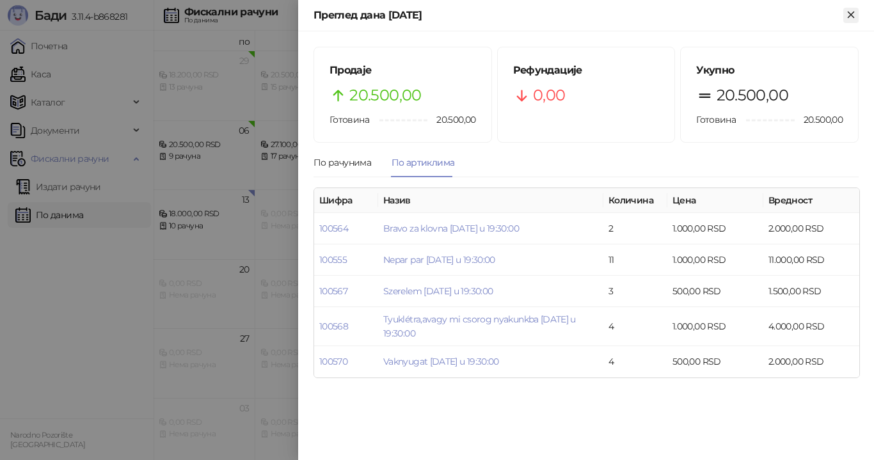
click at [854, 12] on icon "Close" at bounding box center [851, 15] width 6 height 6
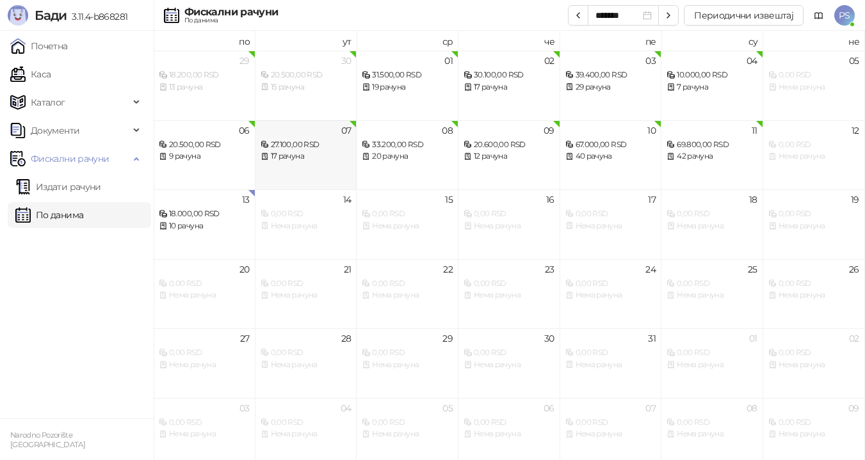
click at [306, 153] on div "17 рачуна" at bounding box center [305, 156] width 91 height 12
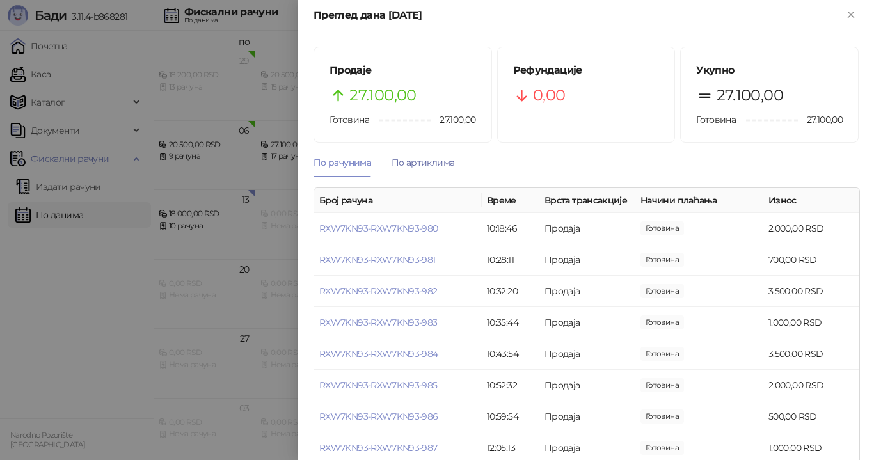
click at [437, 159] on div "По артиклима" at bounding box center [423, 162] width 63 height 14
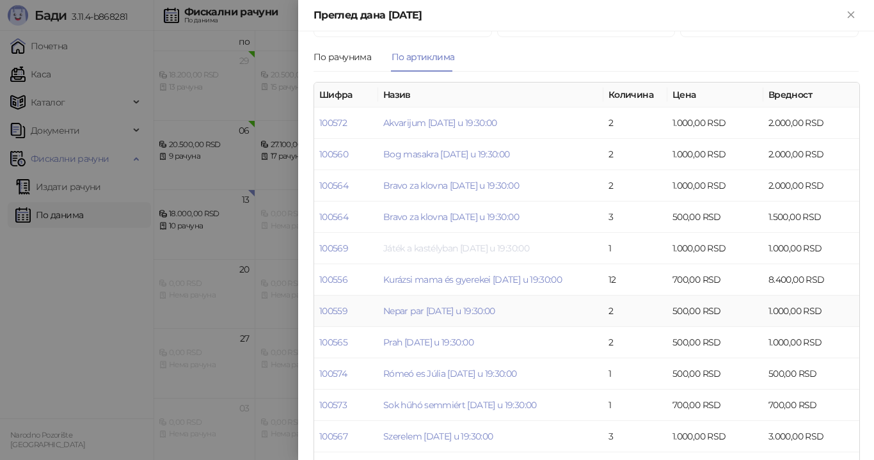
scroll to position [128, 0]
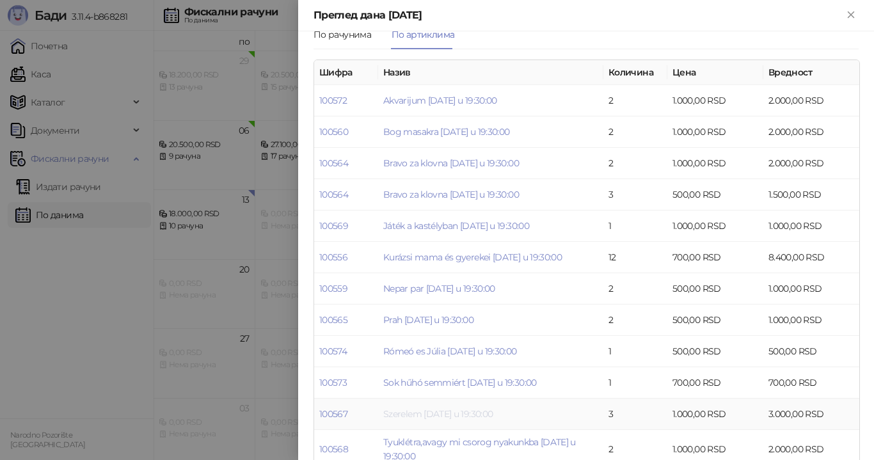
click at [488, 410] on link "Szerelem [DATE] u 19:30:00" at bounding box center [437, 414] width 109 height 12
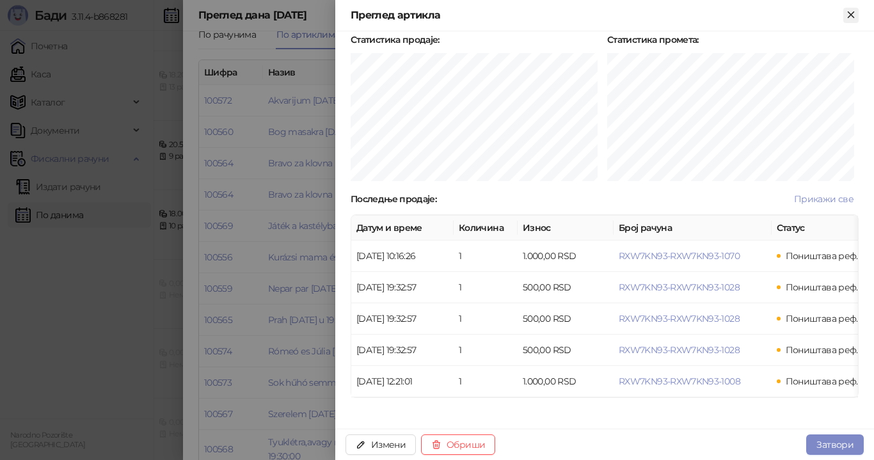
click at [854, 11] on icon "Close" at bounding box center [851, 15] width 12 height 12
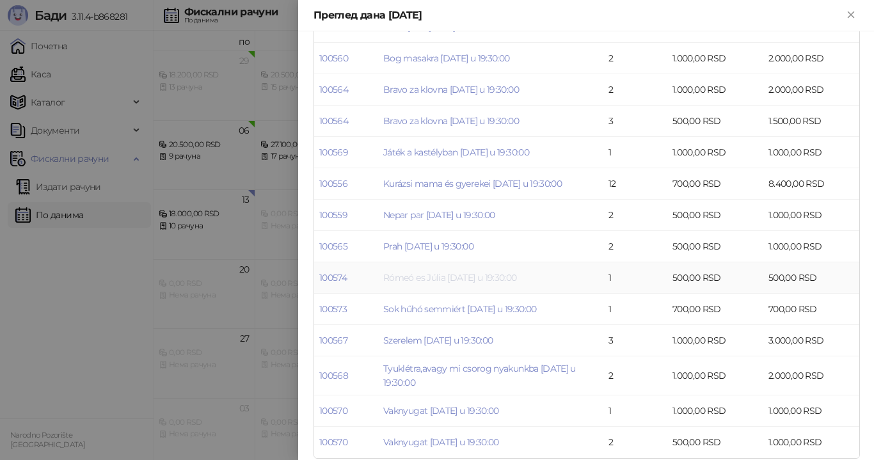
scroll to position [216, 0]
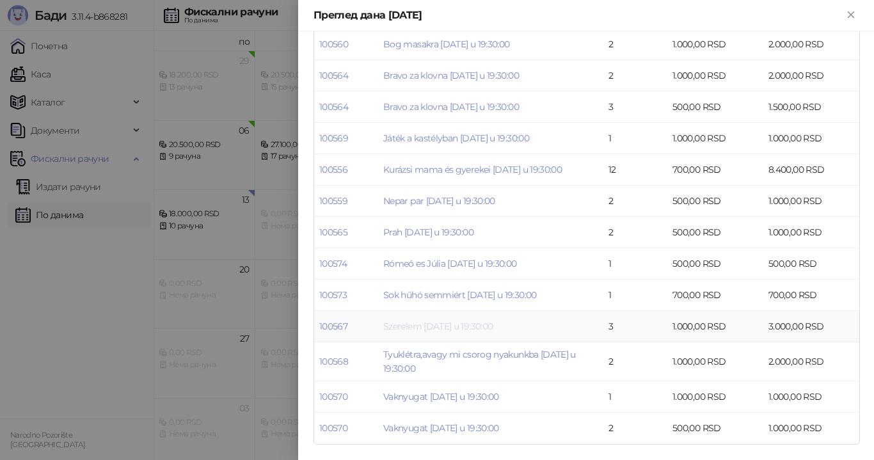
click at [442, 326] on link "Szerelem [DATE] u 19:30:00" at bounding box center [437, 327] width 109 height 12
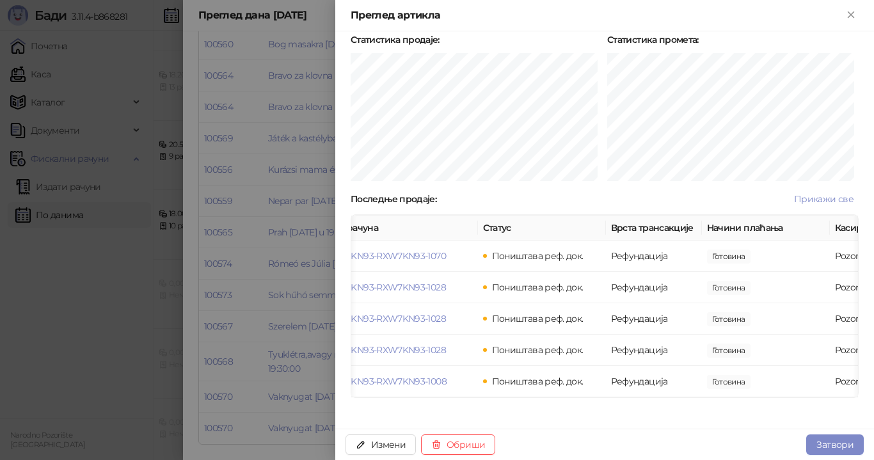
scroll to position [0, 287]
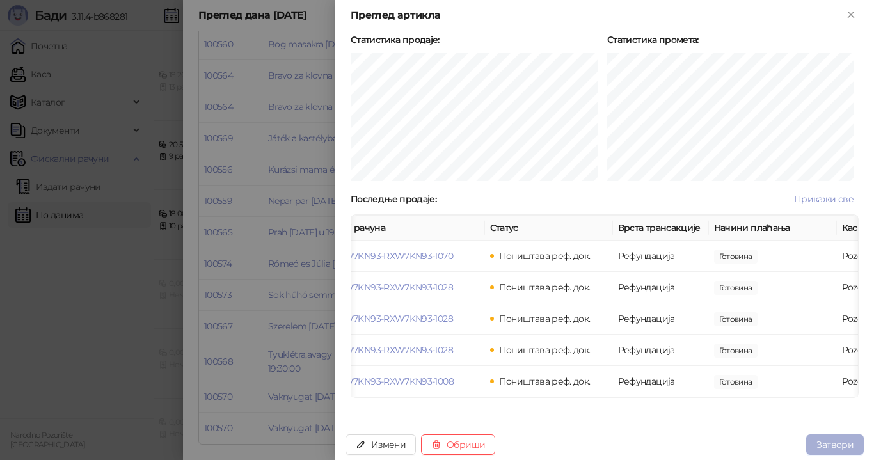
click at [825, 443] on button "Затвори" at bounding box center [835, 445] width 58 height 20
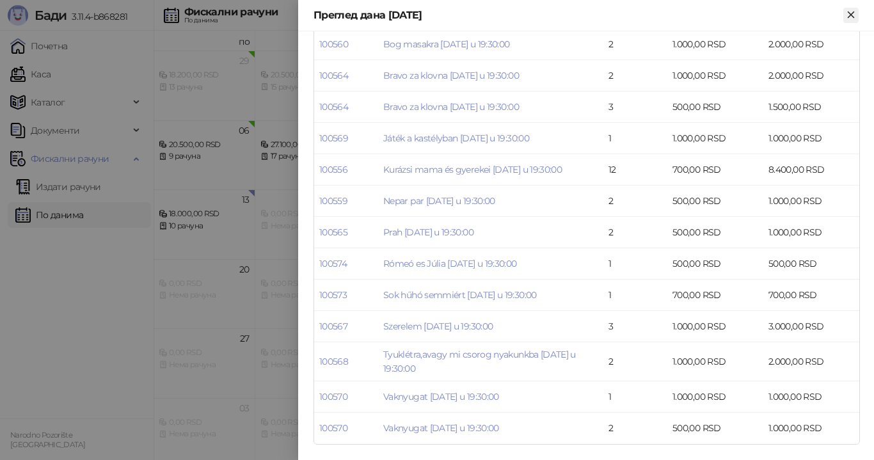
click at [854, 17] on icon "Close" at bounding box center [851, 15] width 6 height 6
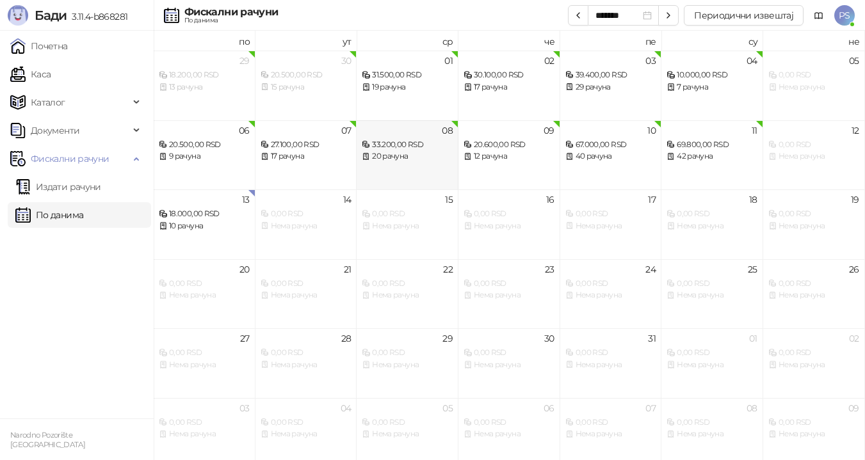
click at [422, 156] on div "20 рачуна" at bounding box center [407, 156] width 91 height 12
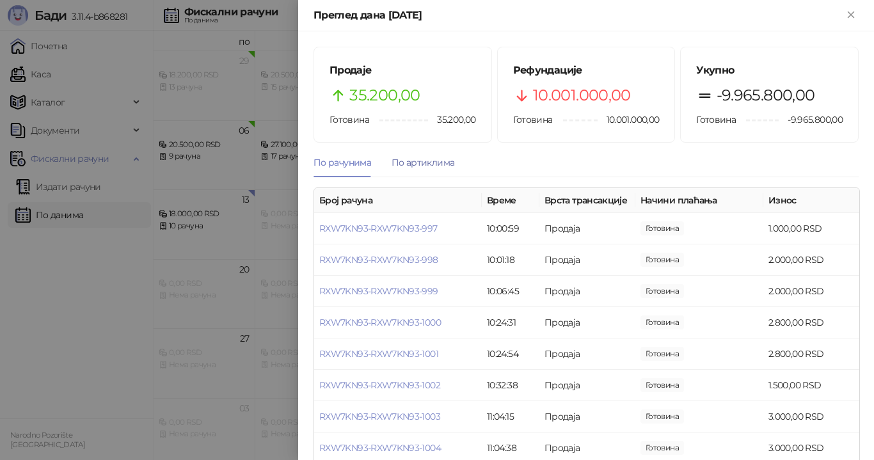
click at [426, 163] on div "По артиклима" at bounding box center [423, 162] width 63 height 14
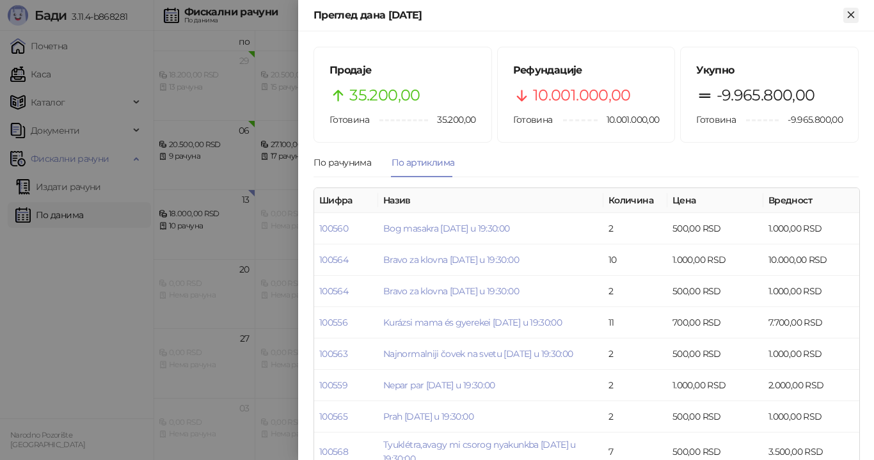
click at [854, 14] on icon "Close" at bounding box center [851, 15] width 12 height 12
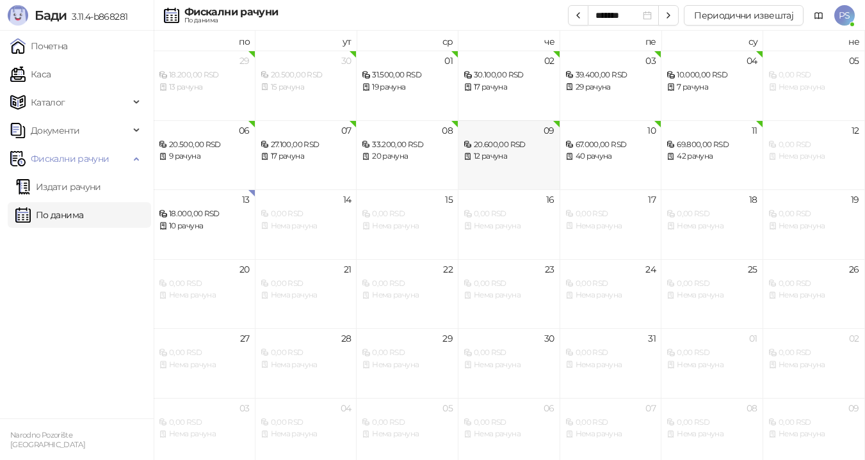
click at [493, 147] on div "20.600,00 RSD" at bounding box center [508, 145] width 91 height 12
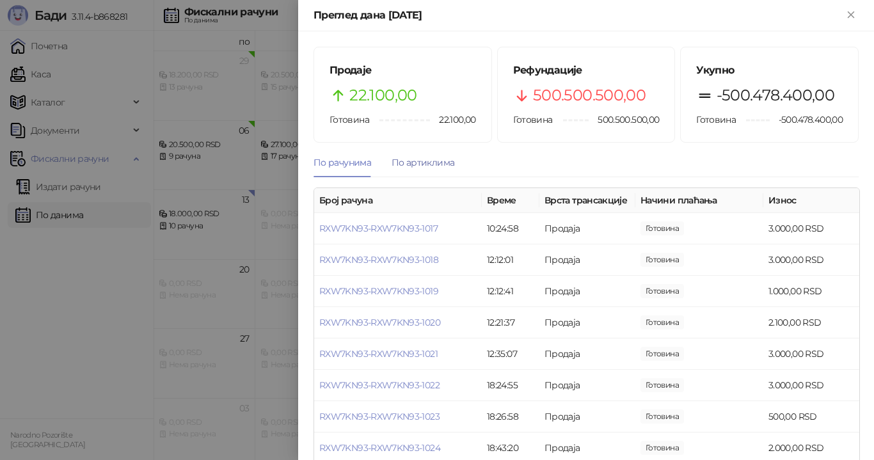
click at [425, 164] on div "По артиклима" at bounding box center [423, 162] width 63 height 14
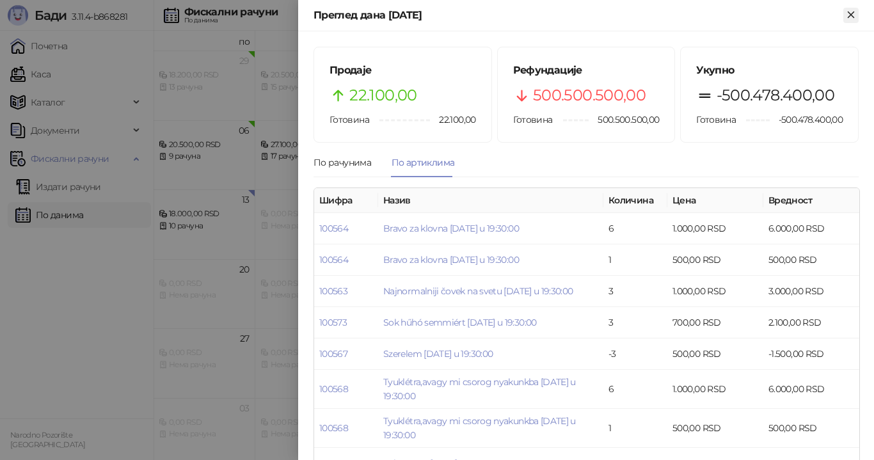
click at [850, 15] on icon "Close" at bounding box center [851, 15] width 6 height 6
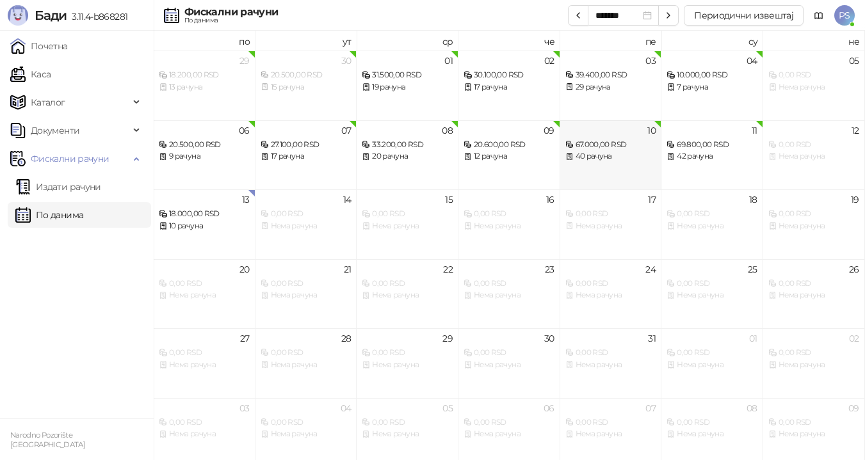
click at [595, 157] on div "40 рачуна" at bounding box center [610, 156] width 91 height 12
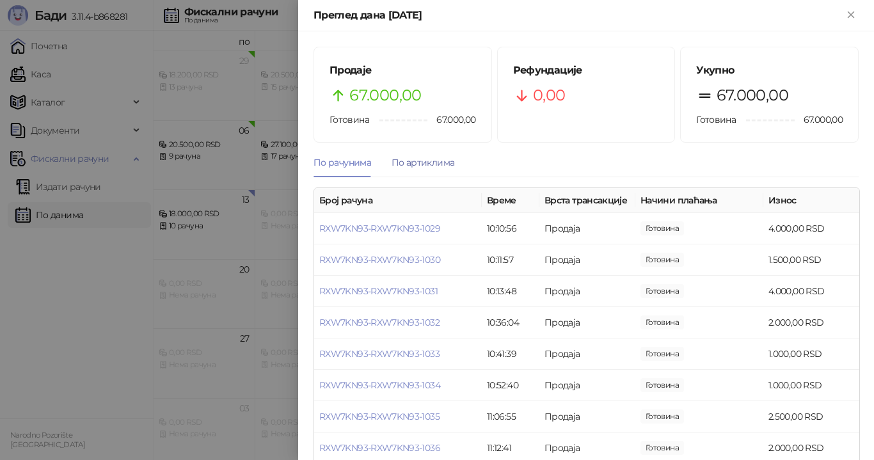
click at [432, 164] on div "По артиклима" at bounding box center [423, 162] width 63 height 14
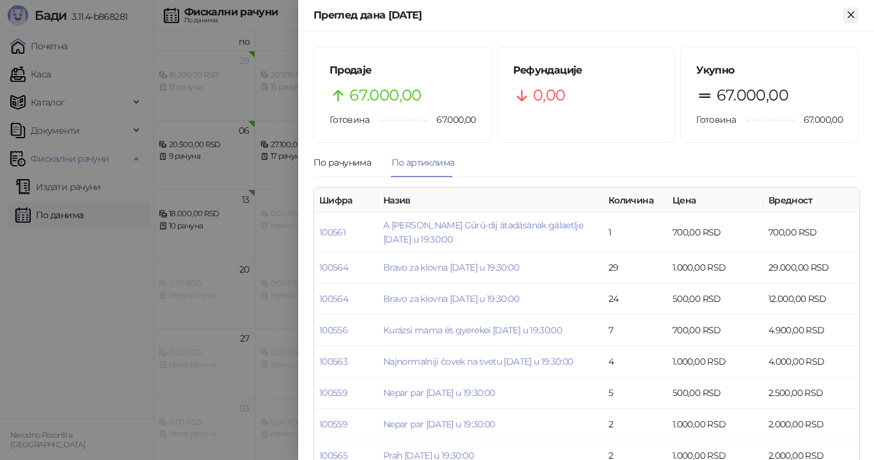
click at [848, 10] on icon "Close" at bounding box center [851, 15] width 12 height 12
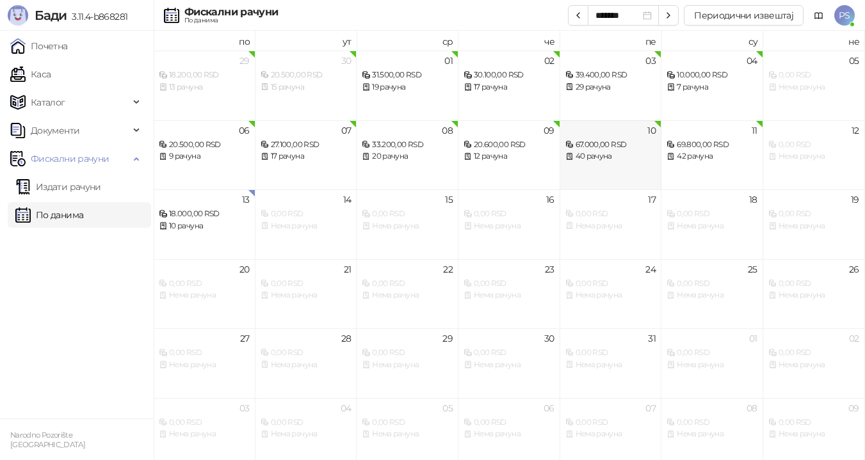
click at [594, 151] on div "40 рачуна" at bounding box center [610, 156] width 91 height 12
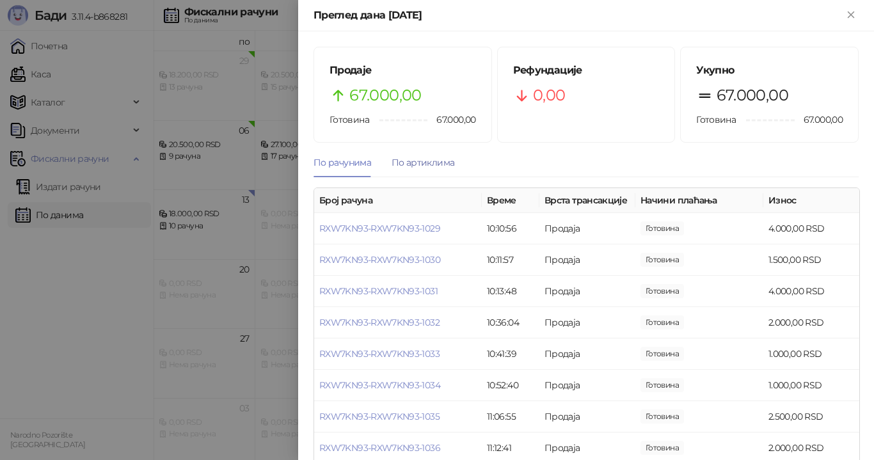
click at [421, 164] on div "По артиклима" at bounding box center [423, 162] width 63 height 14
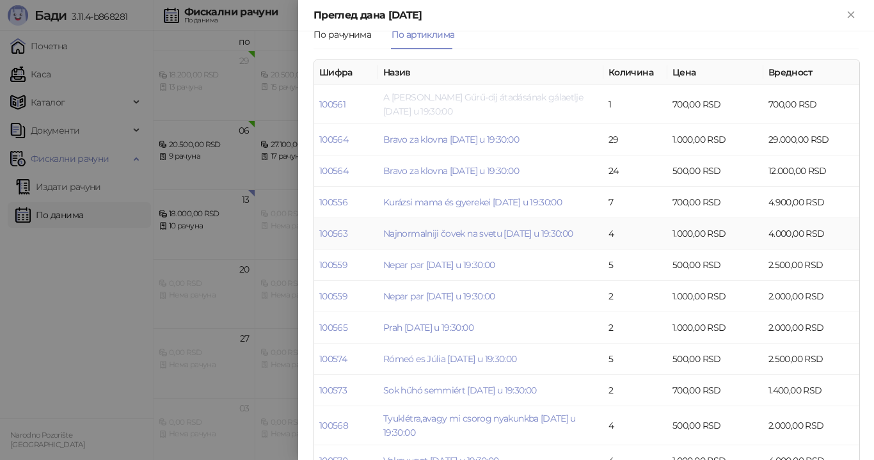
scroll to position [161, 0]
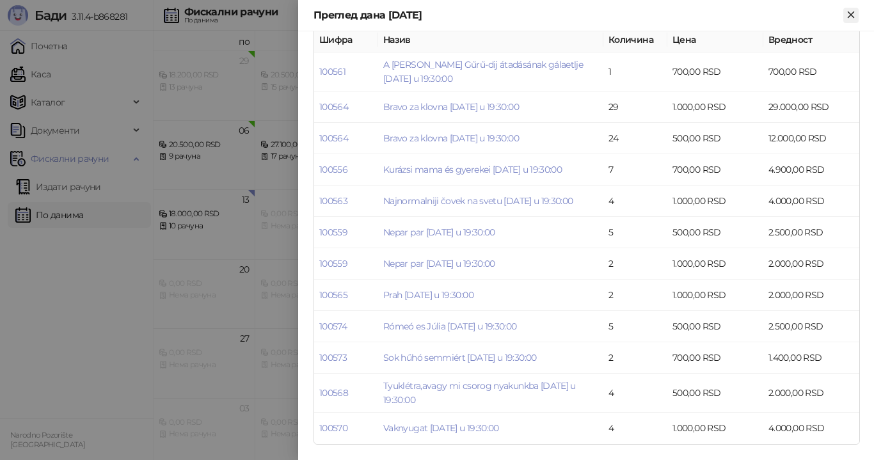
click at [854, 15] on icon "Close" at bounding box center [851, 15] width 12 height 12
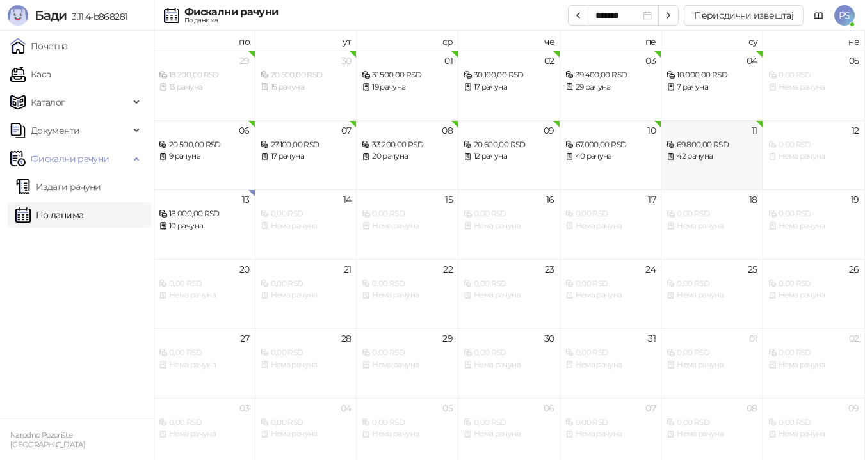
click at [701, 144] on div "69.800,00 RSD" at bounding box center [711, 145] width 91 height 12
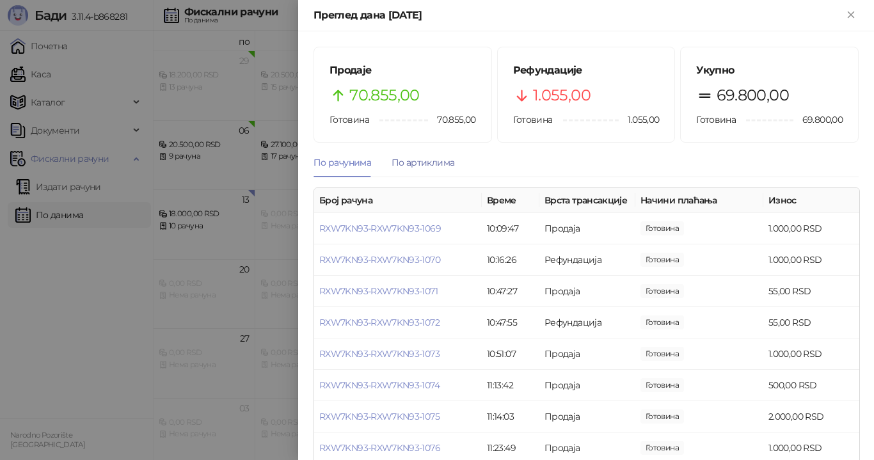
click at [411, 161] on div "По артиклима" at bounding box center [423, 162] width 63 height 14
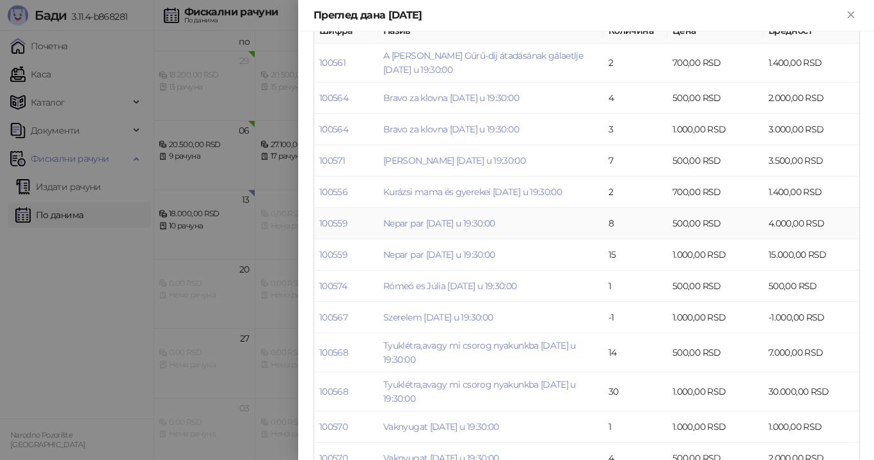
scroll to position [192, 0]
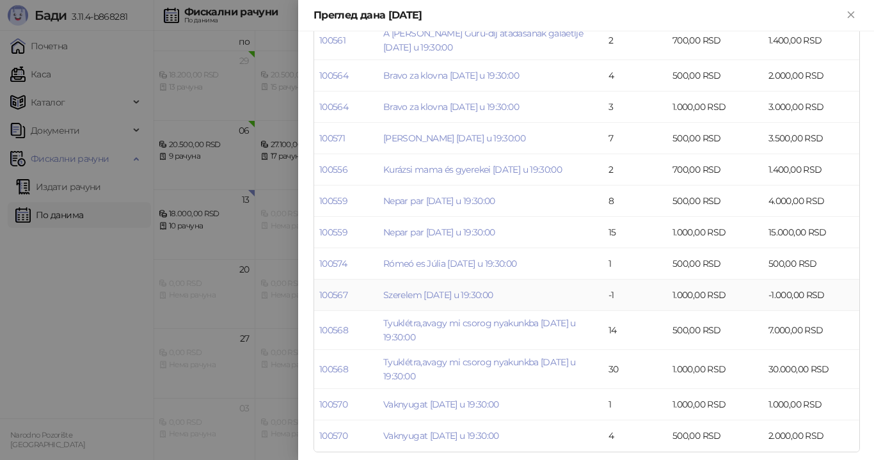
click at [615, 292] on td "-1" at bounding box center [635, 295] width 64 height 31
click at [484, 298] on link "Szerelem [DATE] u 19:30:00" at bounding box center [437, 295] width 109 height 12
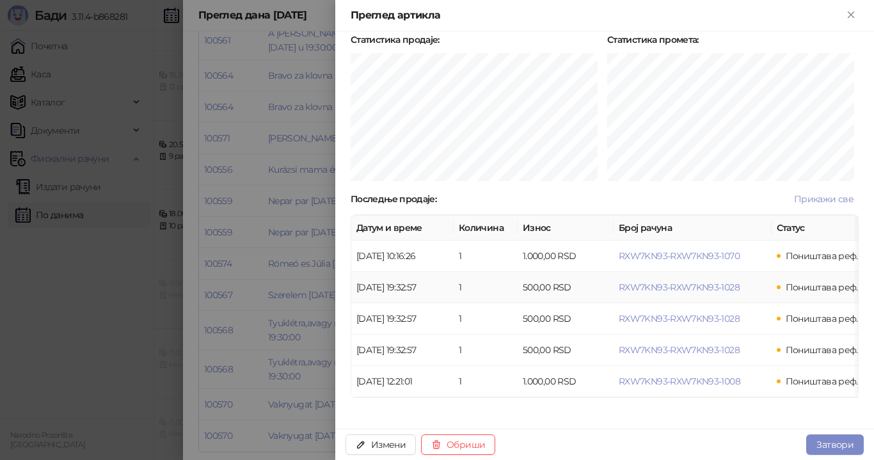
scroll to position [323, 0]
click at [820, 193] on span "Прикажи све" at bounding box center [824, 199] width 60 height 12
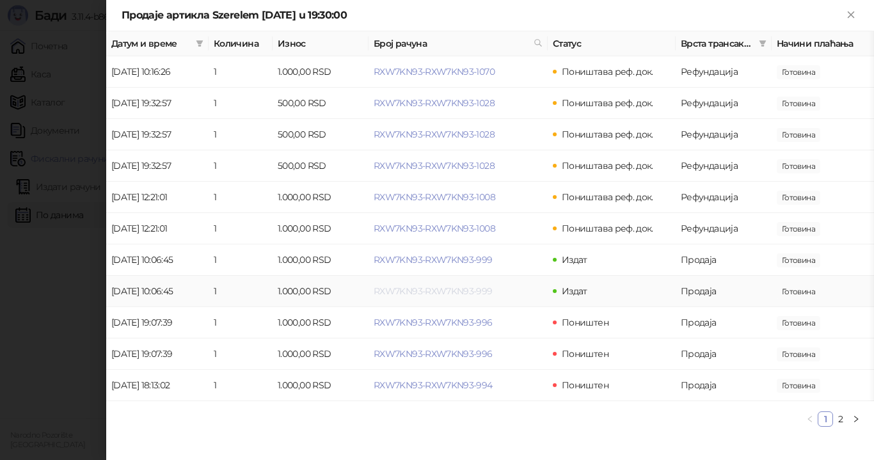
click at [412, 289] on span "RXW7KN93-RXW7KN93-999" at bounding box center [433, 291] width 119 height 12
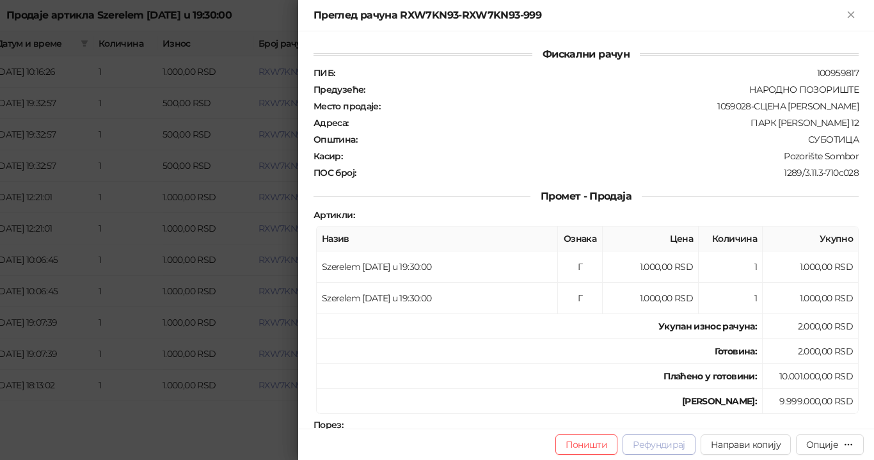
click at [674, 447] on button "Рефундирај" at bounding box center [659, 445] width 73 height 20
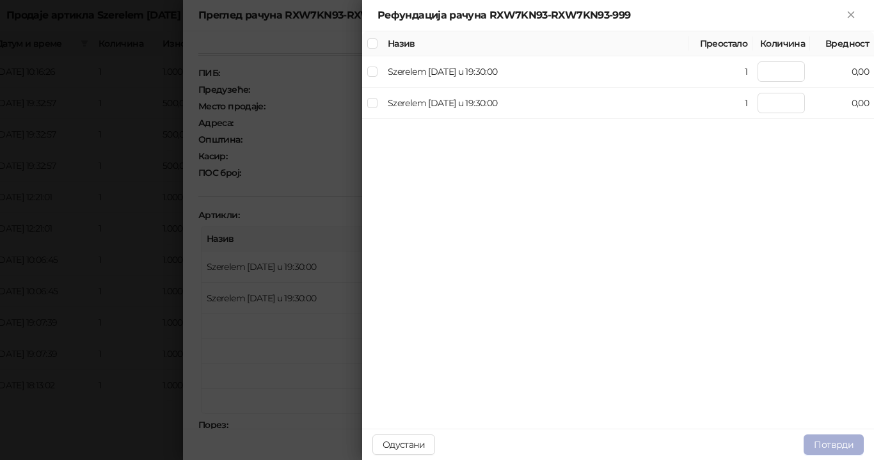
click at [851, 449] on button "Потврди" at bounding box center [834, 445] width 60 height 20
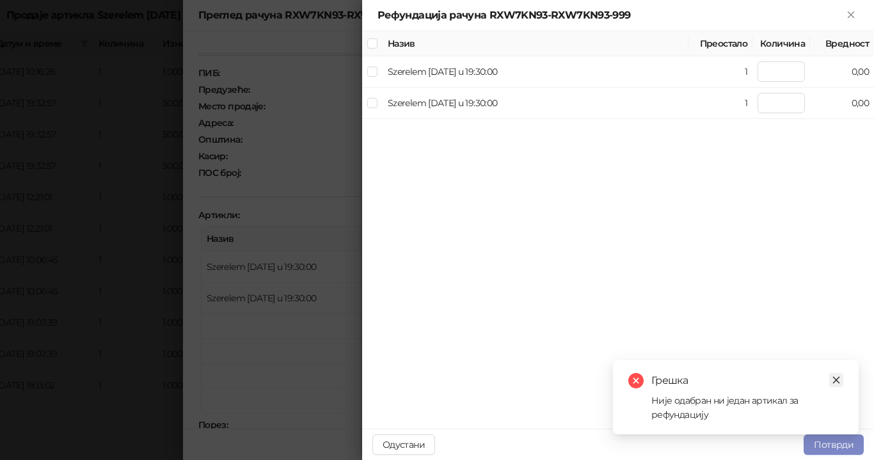
click at [837, 382] on icon "close" at bounding box center [836, 380] width 9 height 9
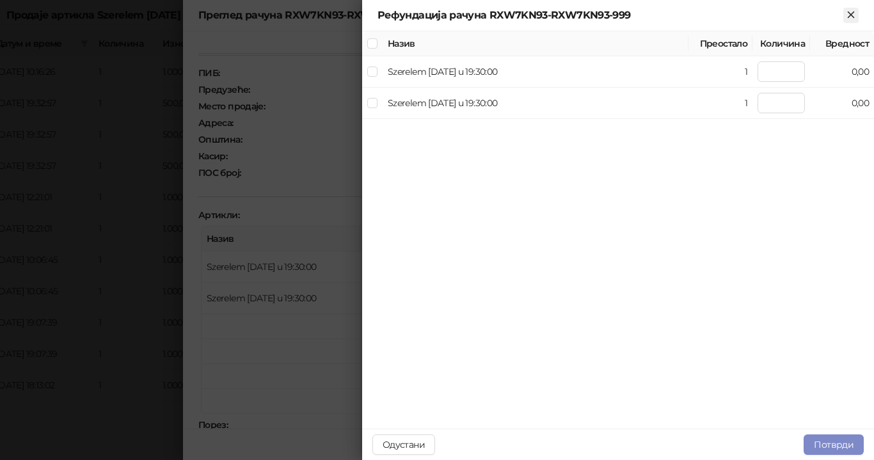
click at [853, 16] on icon "Close" at bounding box center [851, 15] width 6 height 6
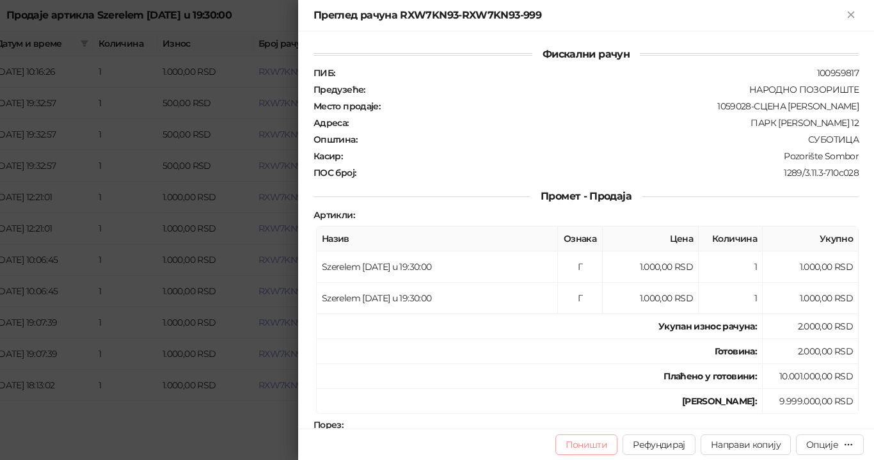
click at [602, 447] on button "Поништи" at bounding box center [586, 445] width 63 height 20
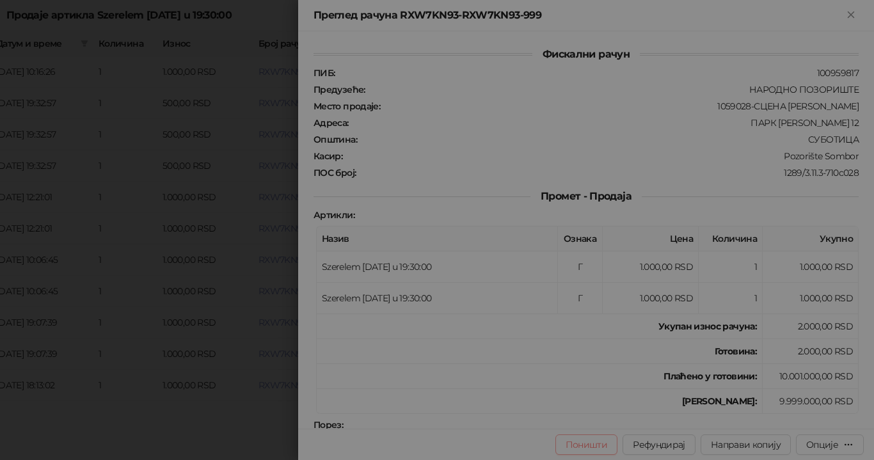
type input "**********"
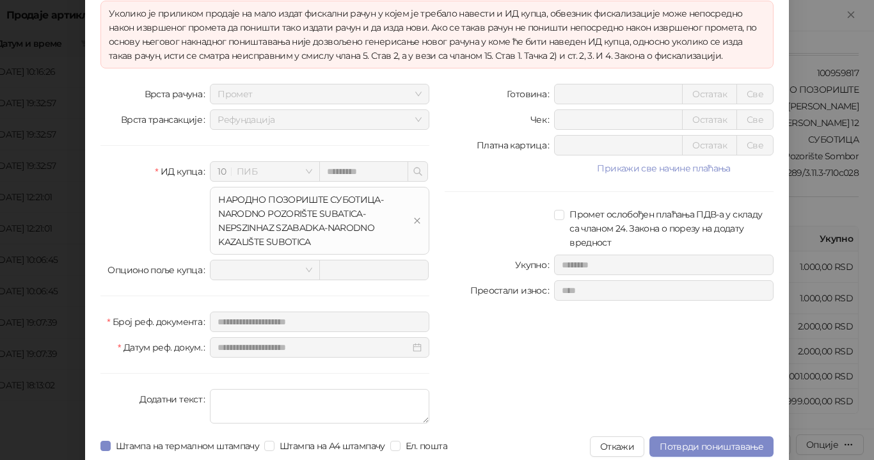
scroll to position [102, 0]
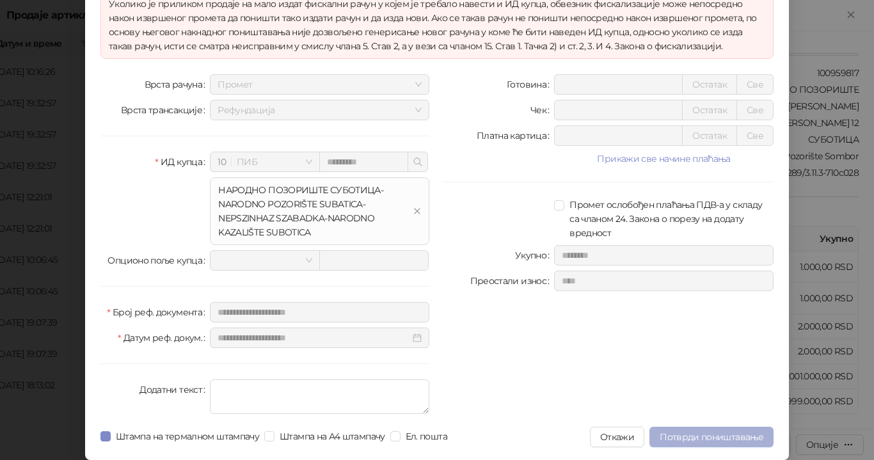
click at [671, 442] on span "Потврди поништавање" at bounding box center [712, 437] width 104 height 12
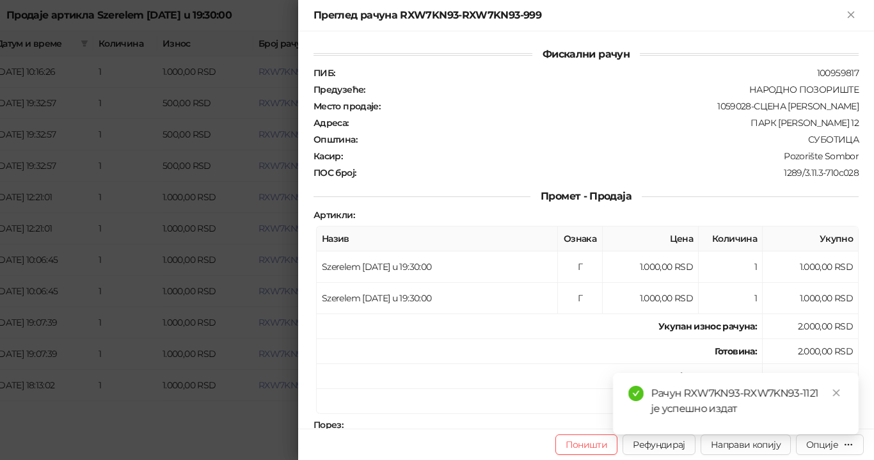
scroll to position [0, 0]
click at [852, 16] on icon "Close" at bounding box center [851, 15] width 6 height 6
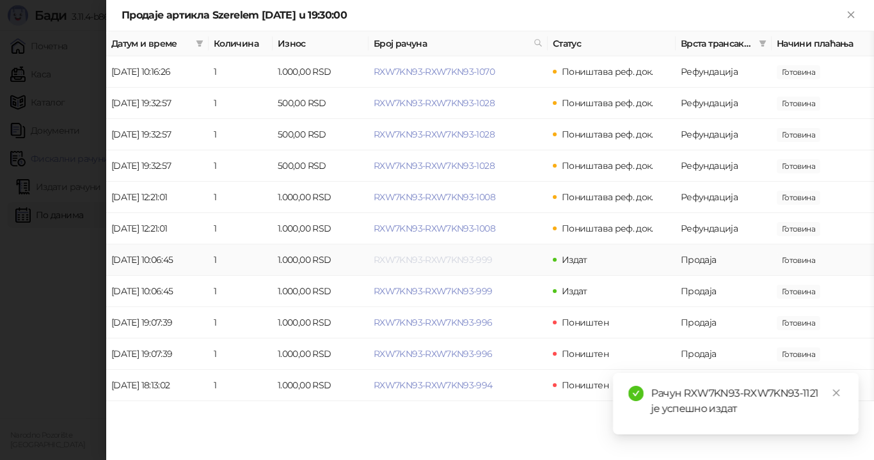
click at [461, 260] on span "RXW7KN93-RXW7KN93-999" at bounding box center [433, 260] width 119 height 12
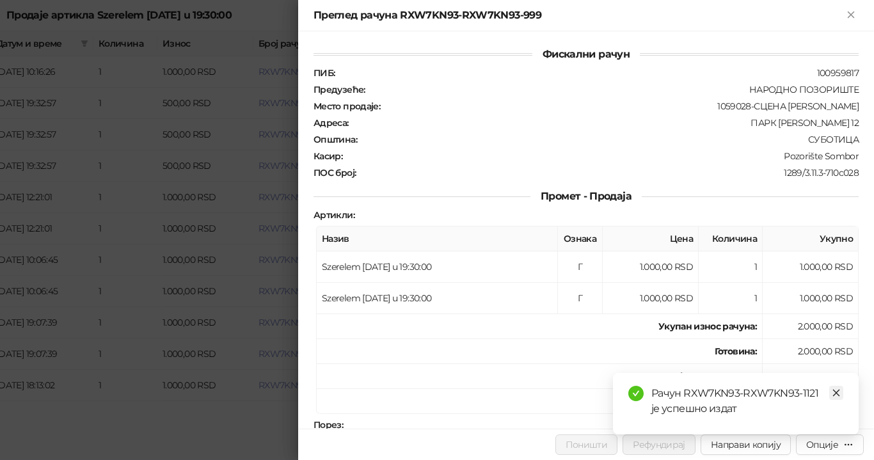
click at [834, 390] on icon "close" at bounding box center [836, 392] width 9 height 9
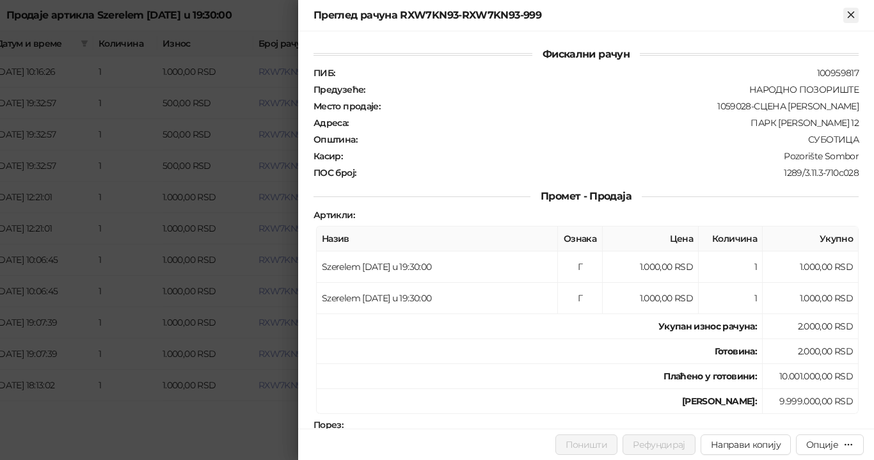
click at [851, 14] on icon "Close" at bounding box center [851, 15] width 6 height 6
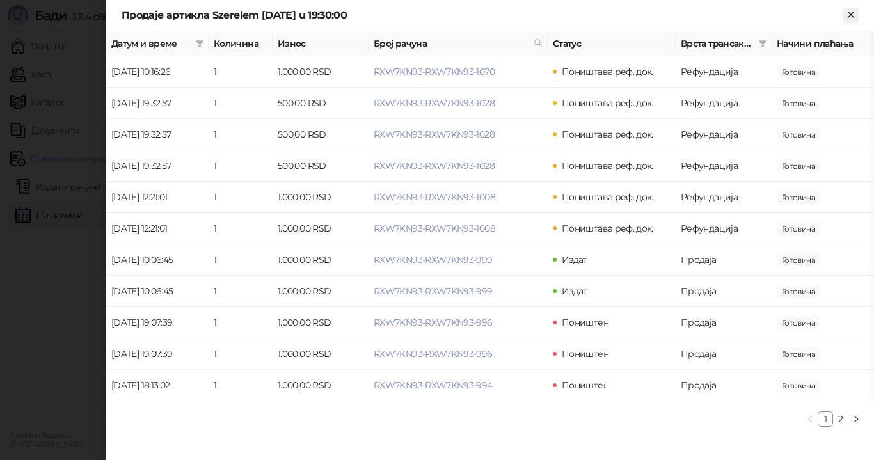
click at [855, 13] on icon "Close" at bounding box center [851, 15] width 12 height 12
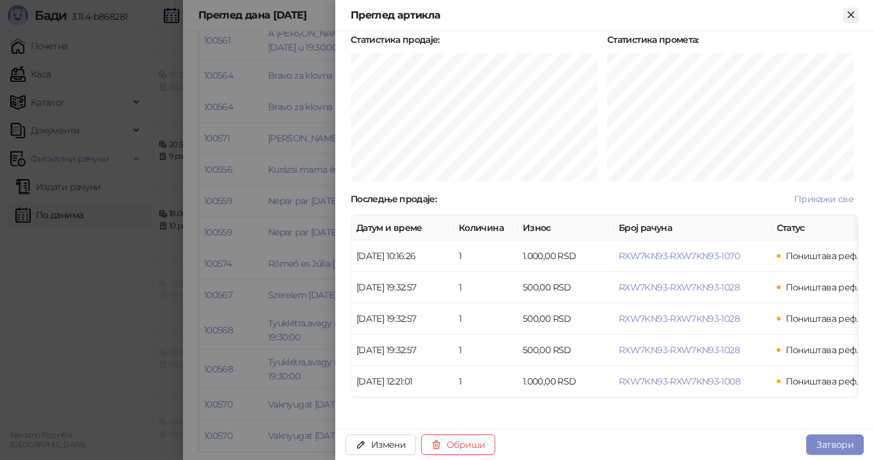
click at [854, 14] on icon "Close" at bounding box center [851, 15] width 12 height 12
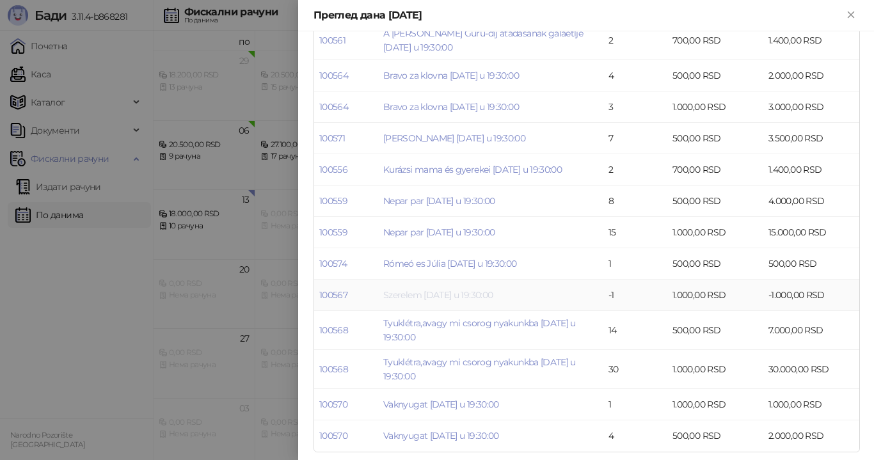
click at [450, 294] on link "Szerelem [DATE] u 19:30:00" at bounding box center [437, 295] width 109 height 12
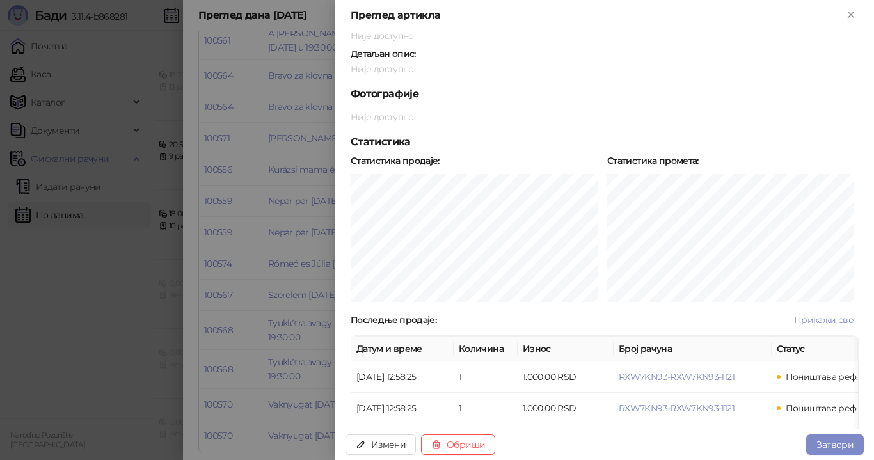
scroll to position [323, 0]
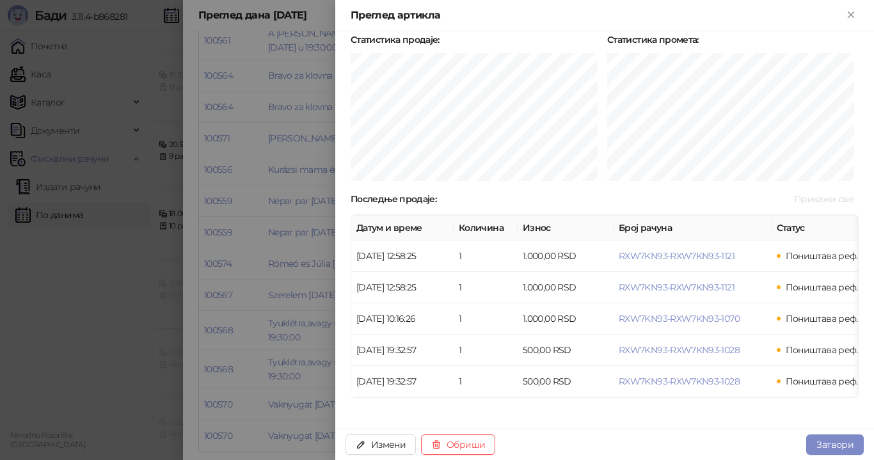
click at [804, 193] on span "Прикажи све" at bounding box center [824, 199] width 60 height 12
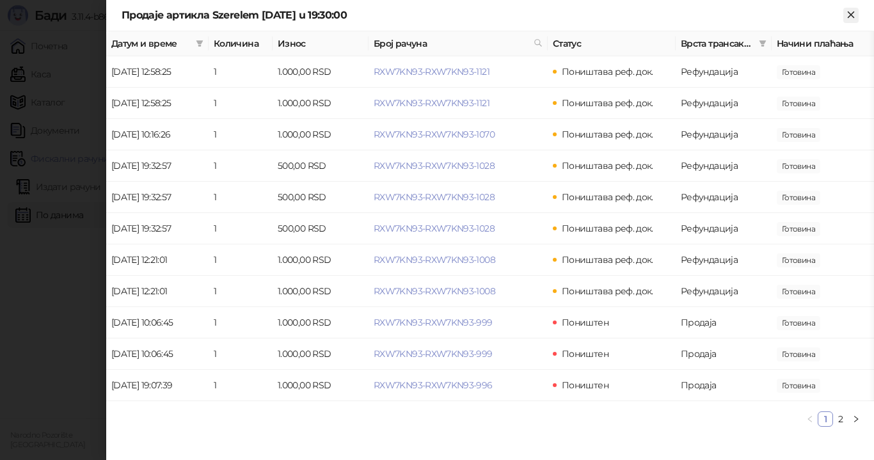
click at [851, 15] on icon "Close" at bounding box center [851, 15] width 6 height 6
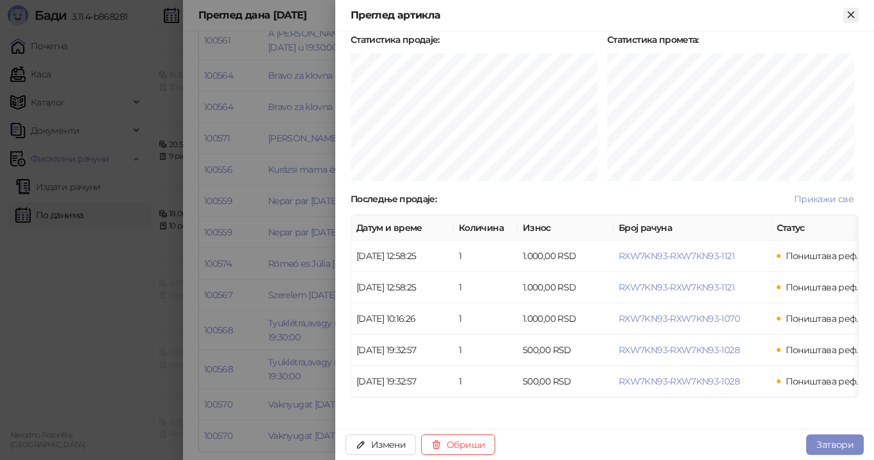
click at [850, 11] on icon "Close" at bounding box center [851, 15] width 12 height 12
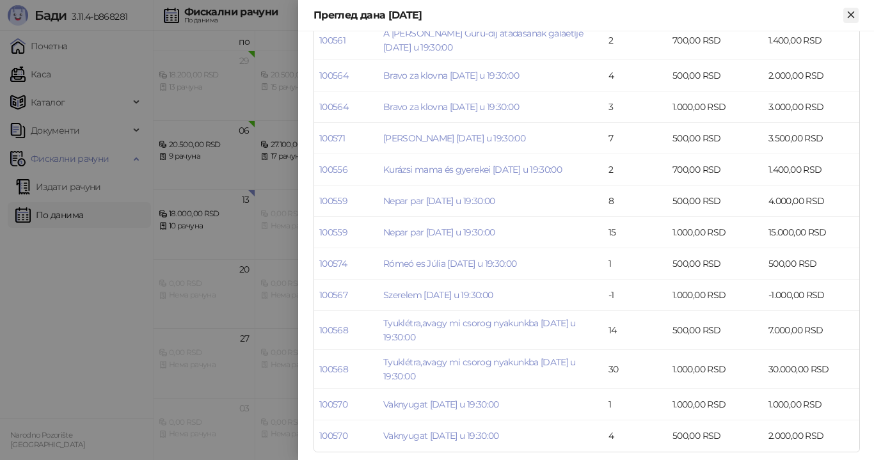
click at [851, 15] on icon "Close" at bounding box center [851, 15] width 6 height 6
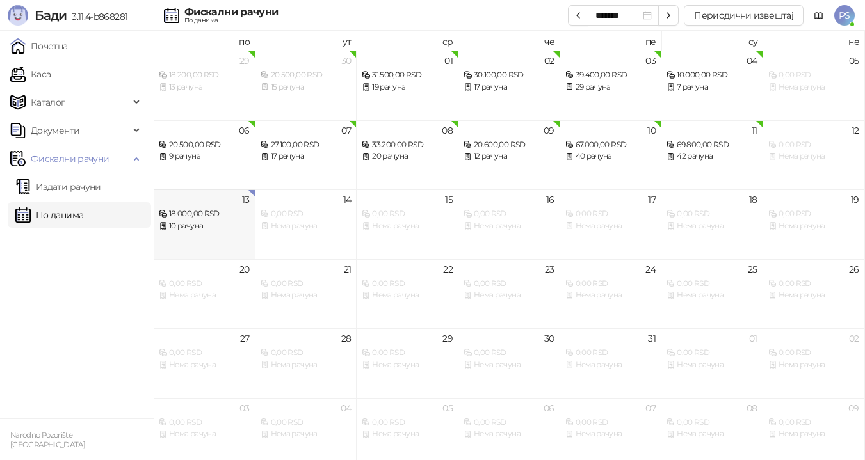
click at [213, 228] on div "10 рачуна" at bounding box center [204, 226] width 91 height 12
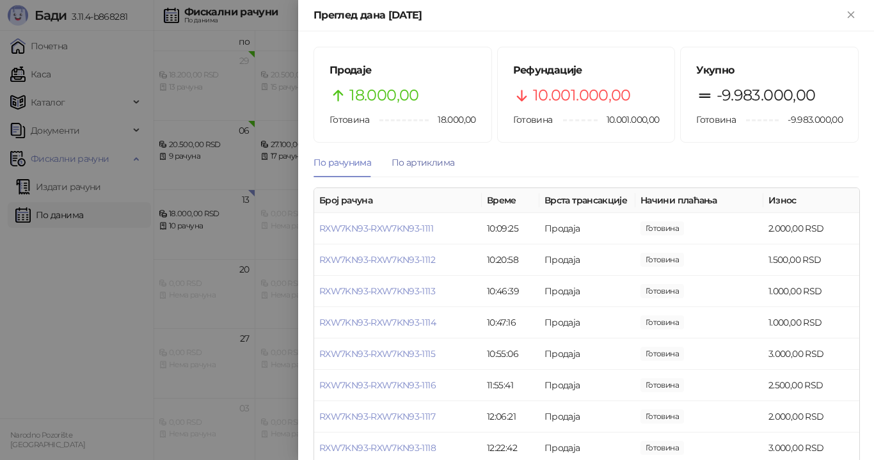
click at [424, 165] on div "По артиклима" at bounding box center [423, 162] width 63 height 14
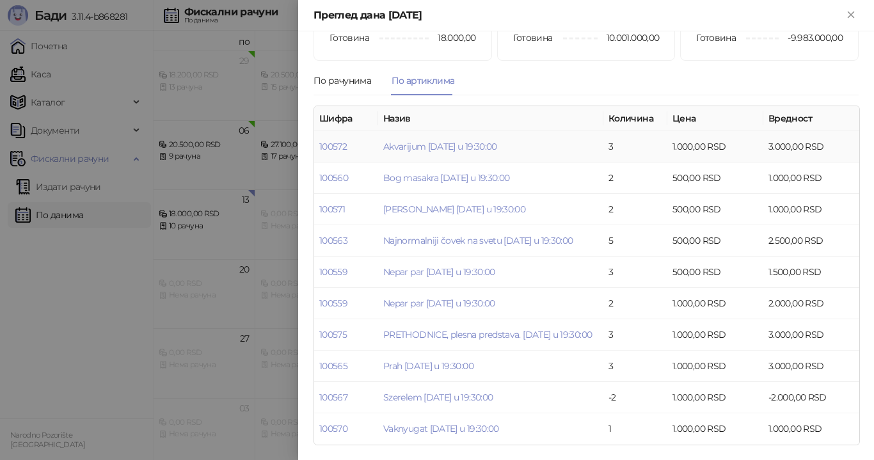
scroll to position [90, 0]
click at [853, 16] on icon "Close" at bounding box center [851, 15] width 6 height 6
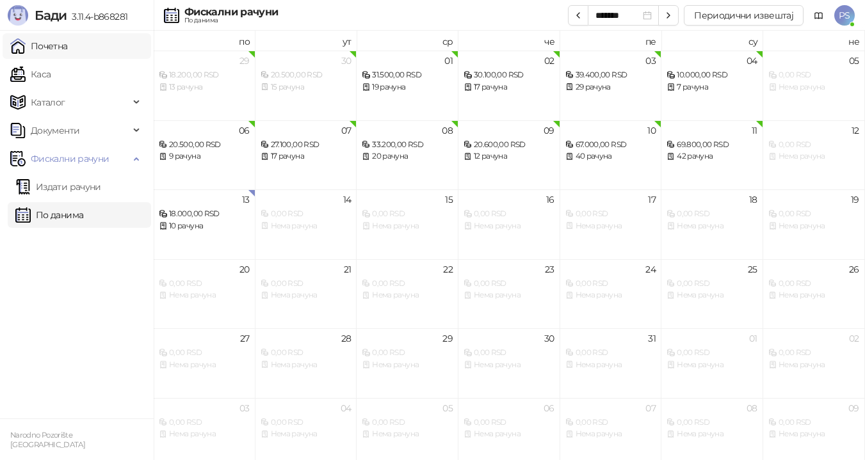
click at [54, 44] on link "Почетна" at bounding box center [39, 46] width 58 height 26
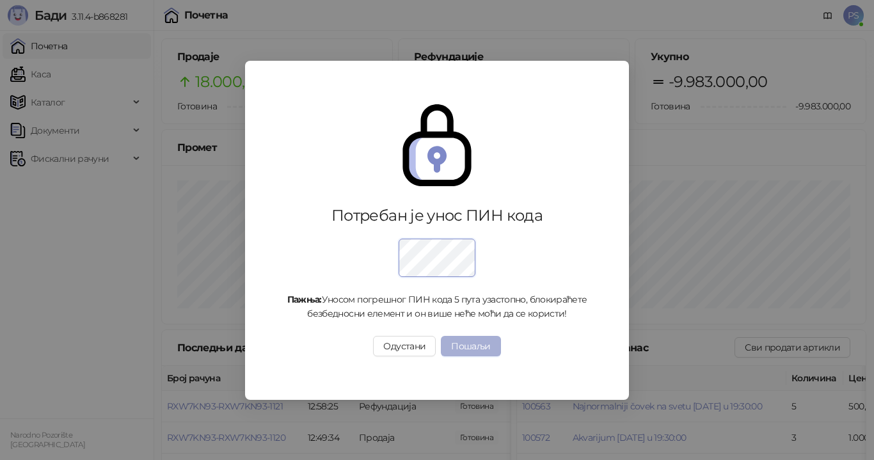
click at [488, 346] on button "Пошаљи" at bounding box center [471, 346] width 60 height 20
